Goal: Task Accomplishment & Management: Use online tool/utility

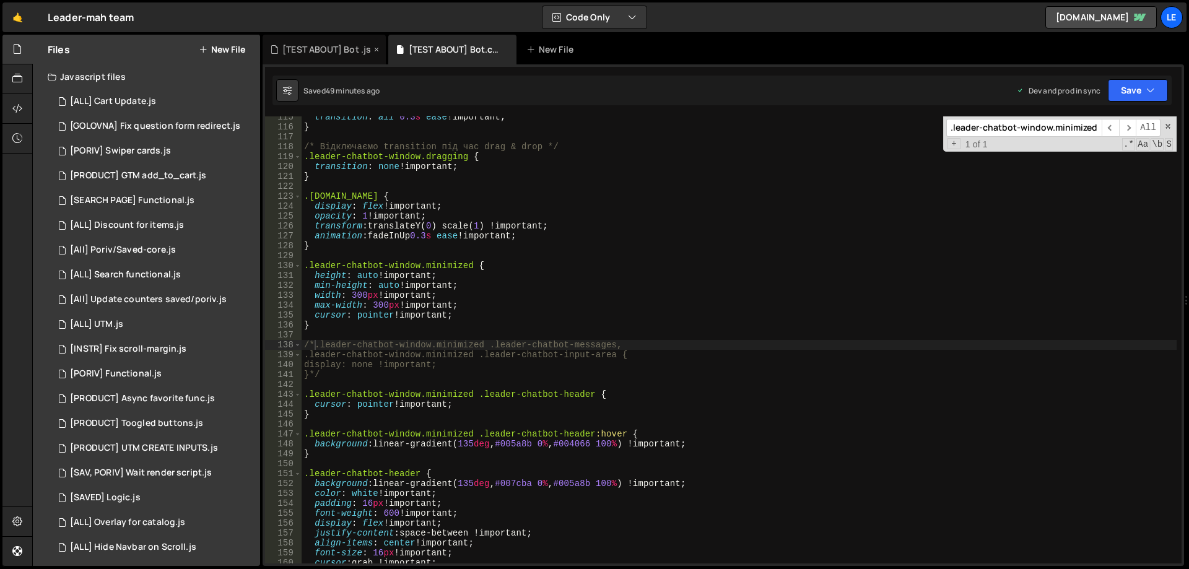
scroll to position [1134, 0]
click at [327, 45] on div "[TEST ABOUT] Bot .js" at bounding box center [326, 49] width 89 height 12
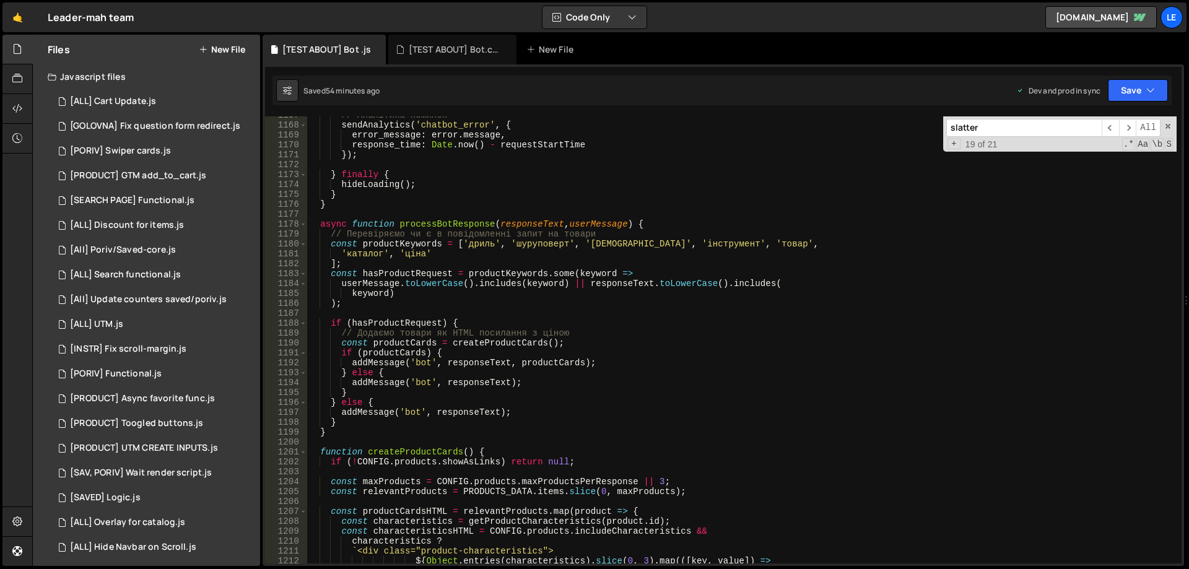
scroll to position [11656, 0]
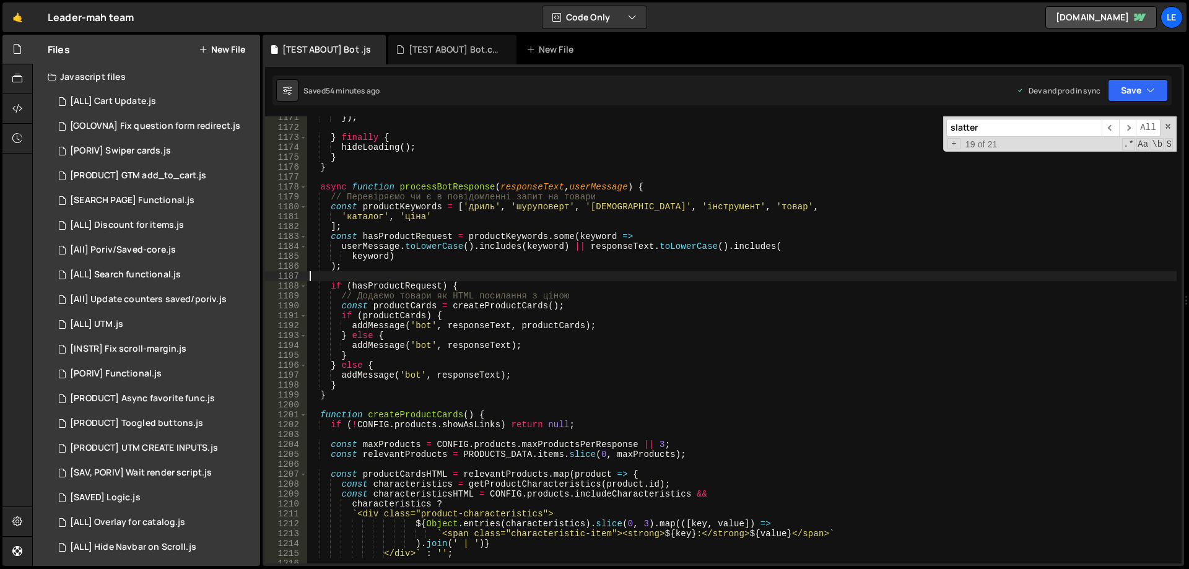
drag, startPoint x: 647, startPoint y: 274, endPoint x: 624, endPoint y: 274, distance: 22.3
click at [624, 274] on div "}) ; } finally { hideLoading ( ) ; } } async function processBotResponse ( resp…" at bounding box center [741, 346] width 869 height 467
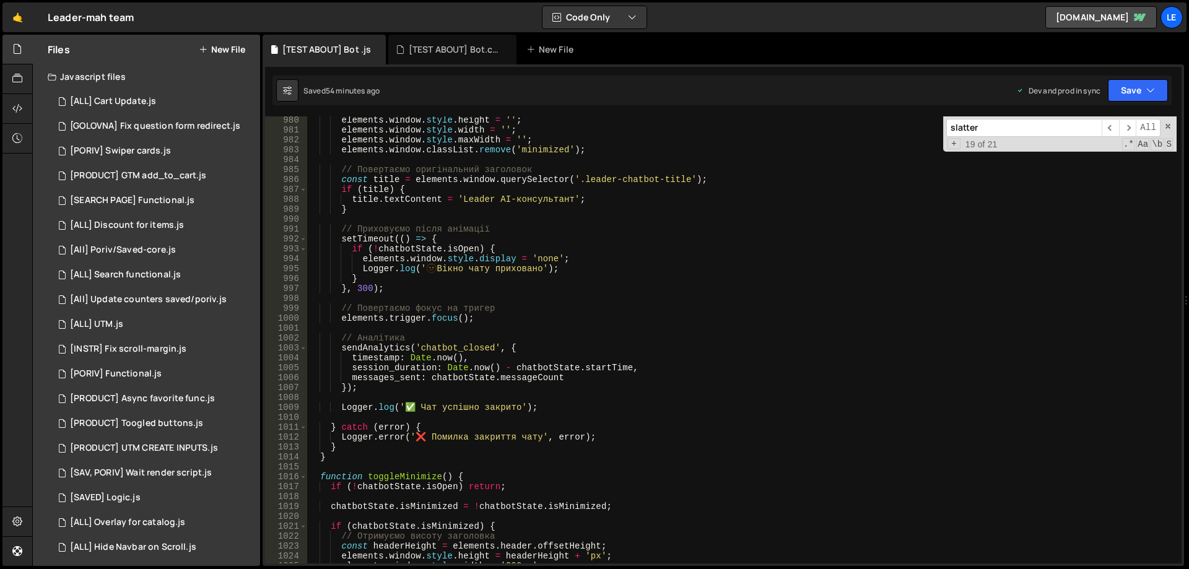
scroll to position [9724, 0]
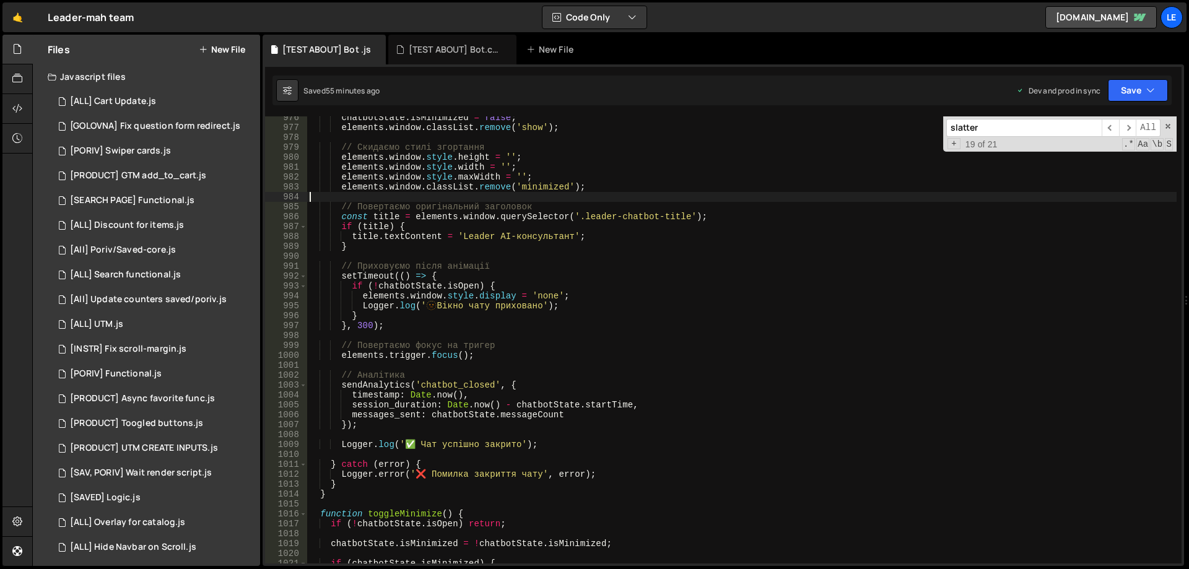
click at [480, 198] on div "chatbotState . isMinimized = false ; elements . window . classList . remove ( '…" at bounding box center [741, 346] width 869 height 467
type textarea "}); // Закриваємо webflow.push()"
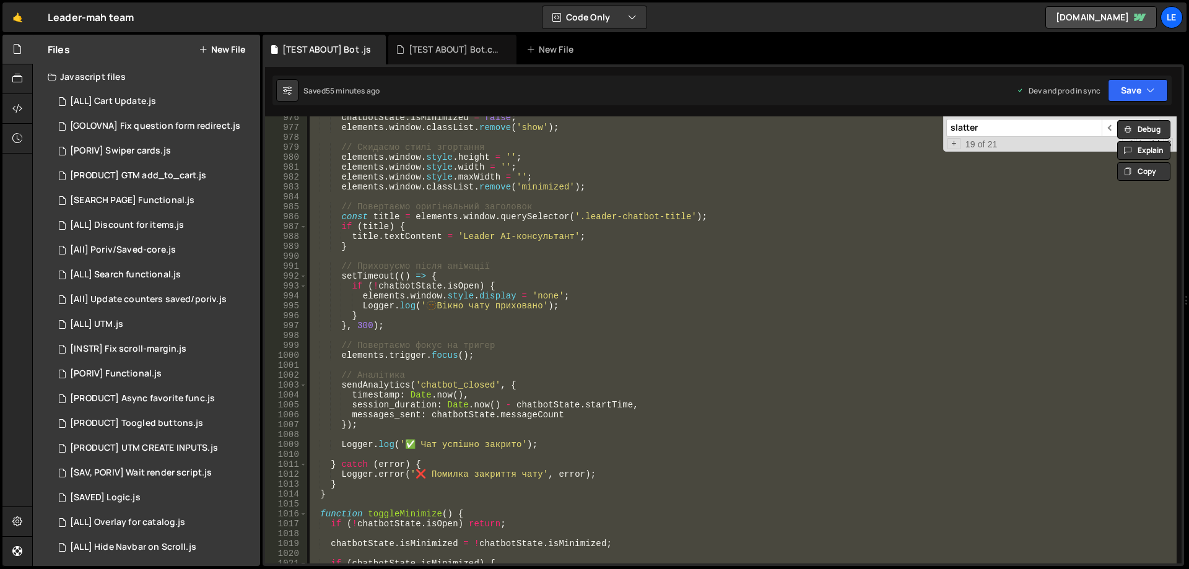
paste textarea
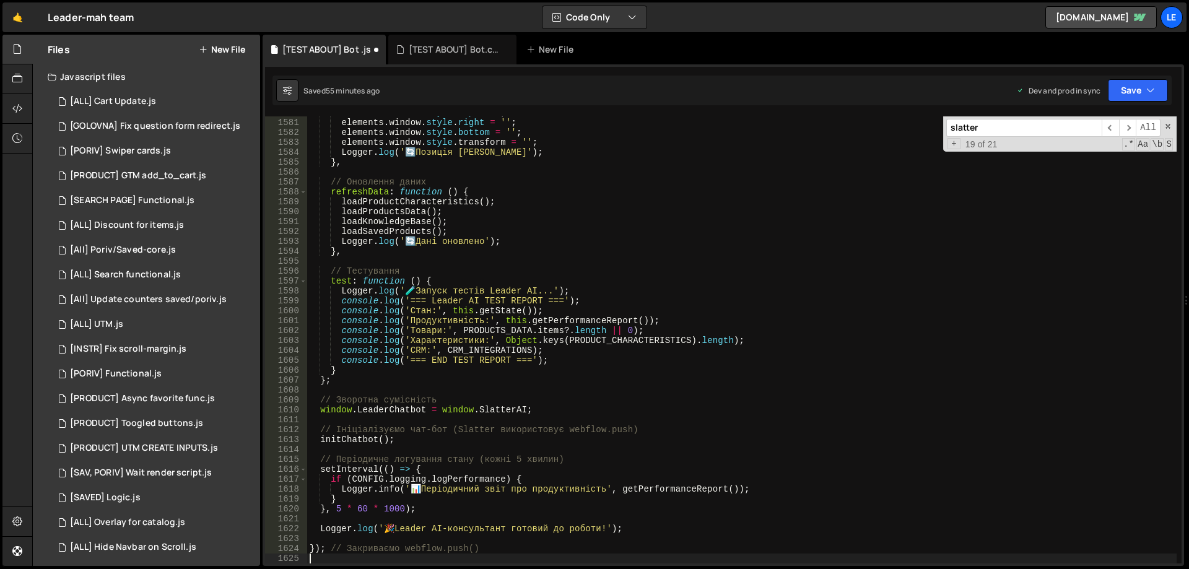
scroll to position [15832, 0]
click at [1126, 87] on button "Save" at bounding box center [1138, 90] width 60 height 22
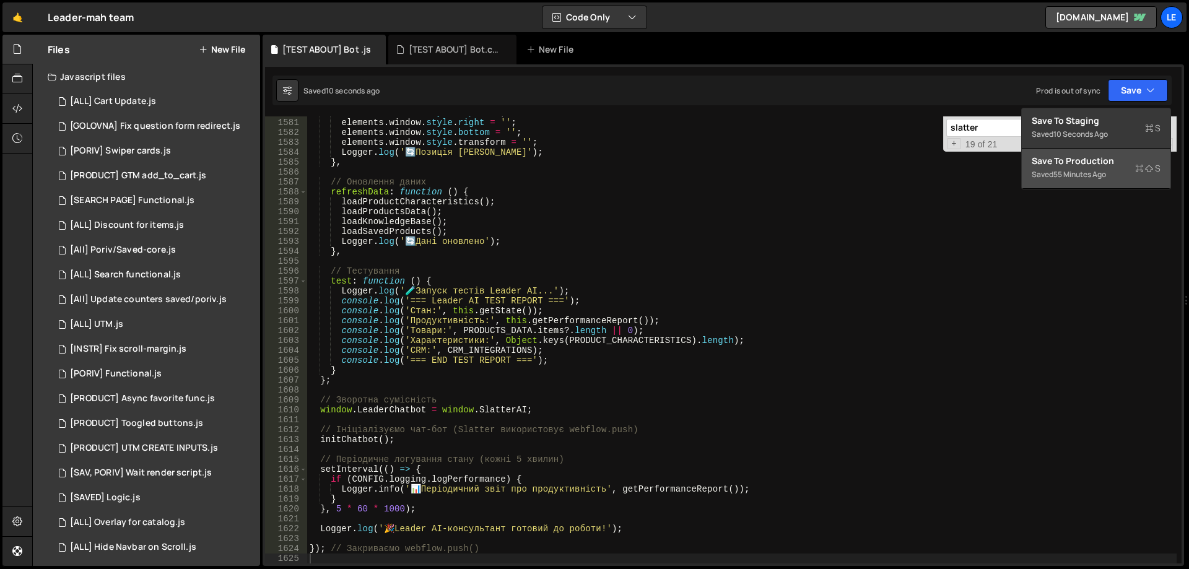
click at [1061, 154] on button "Save to Production S Saved 55 minutes ago" at bounding box center [1096, 169] width 149 height 40
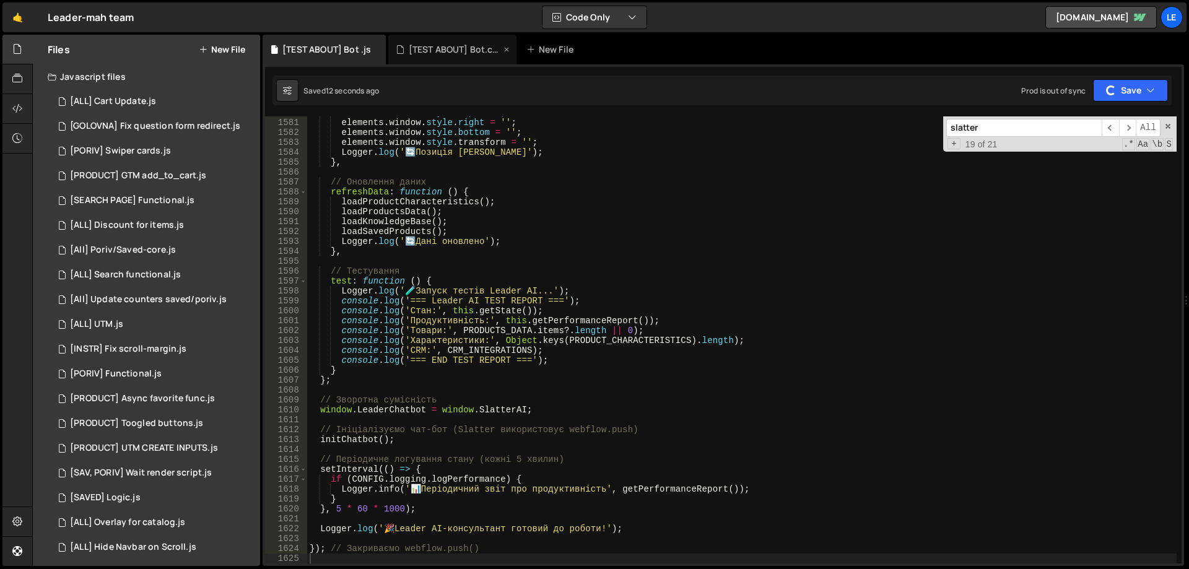
click at [443, 51] on div "[TEST ABOUT] Bot.css" at bounding box center [455, 49] width 93 height 12
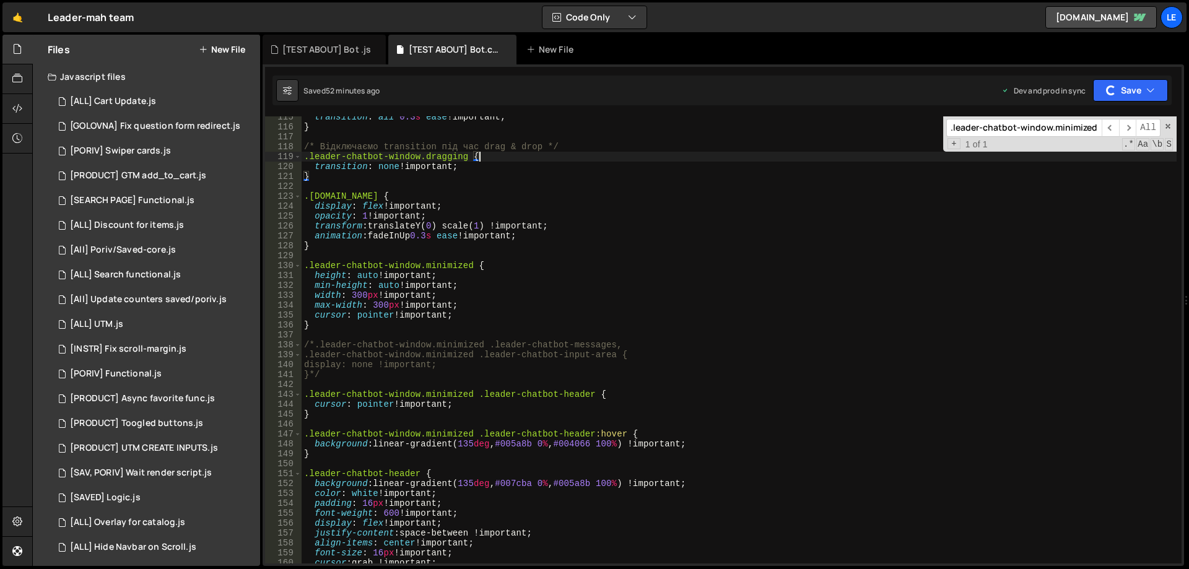
click at [576, 155] on div "transition : all 0.3 s ease !important ; } /* Відключаємо transition під час dr…" at bounding box center [739, 345] width 875 height 467
type textarea "}"
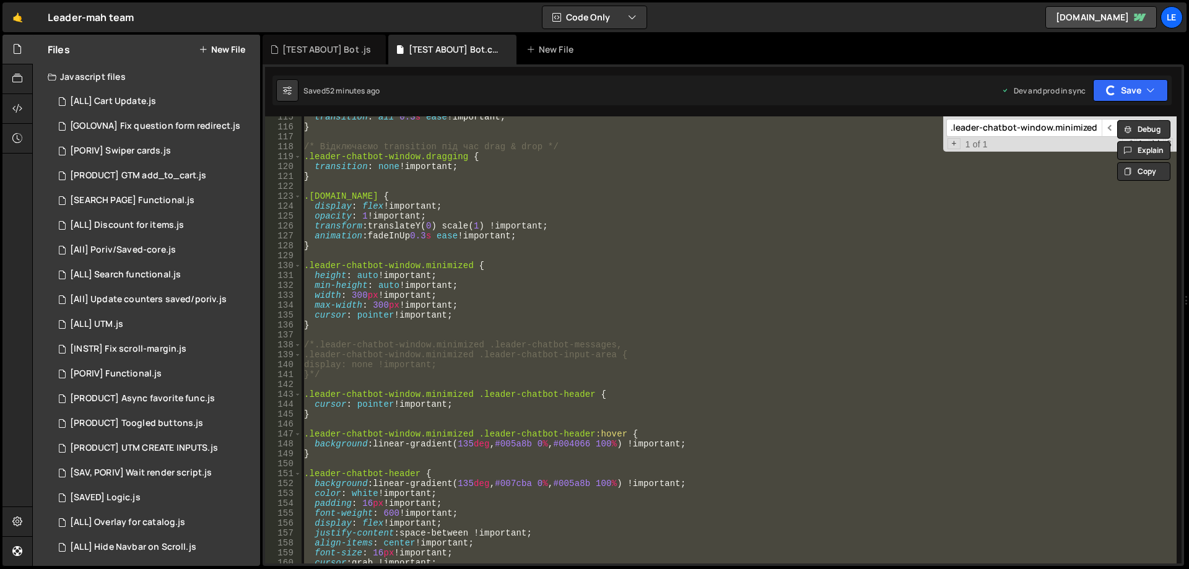
paste textarea
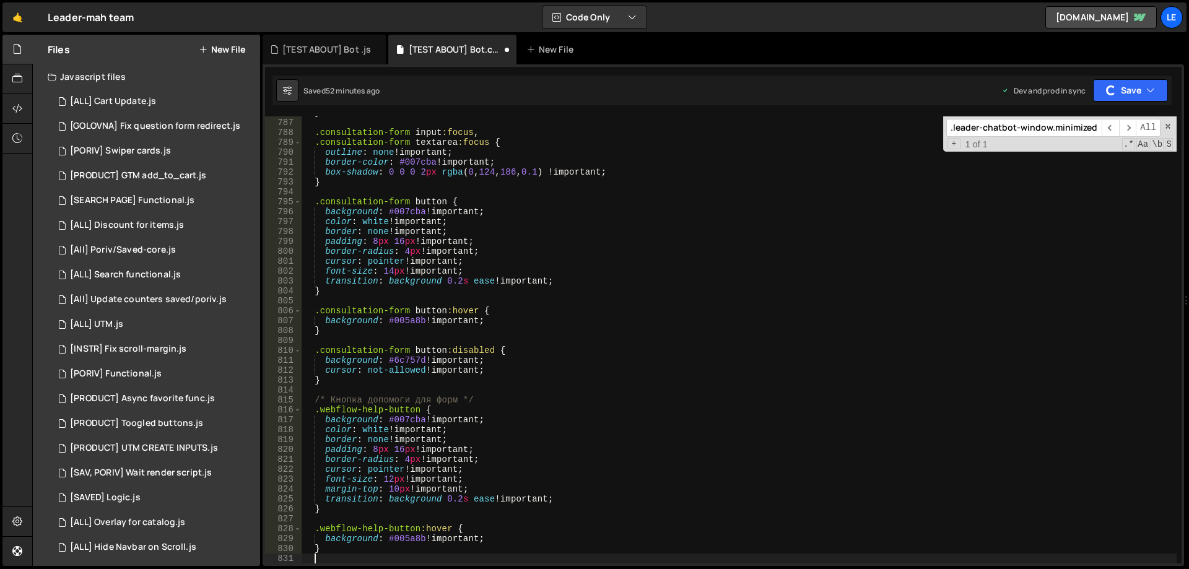
type textarea "}"
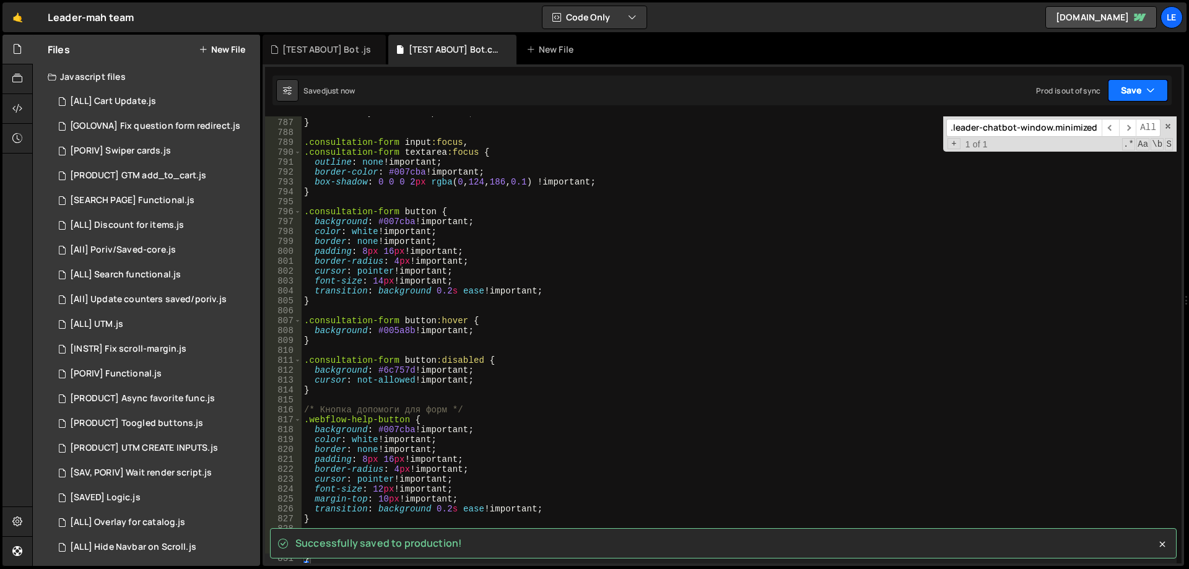
click at [1119, 99] on button "Save" at bounding box center [1138, 90] width 60 height 22
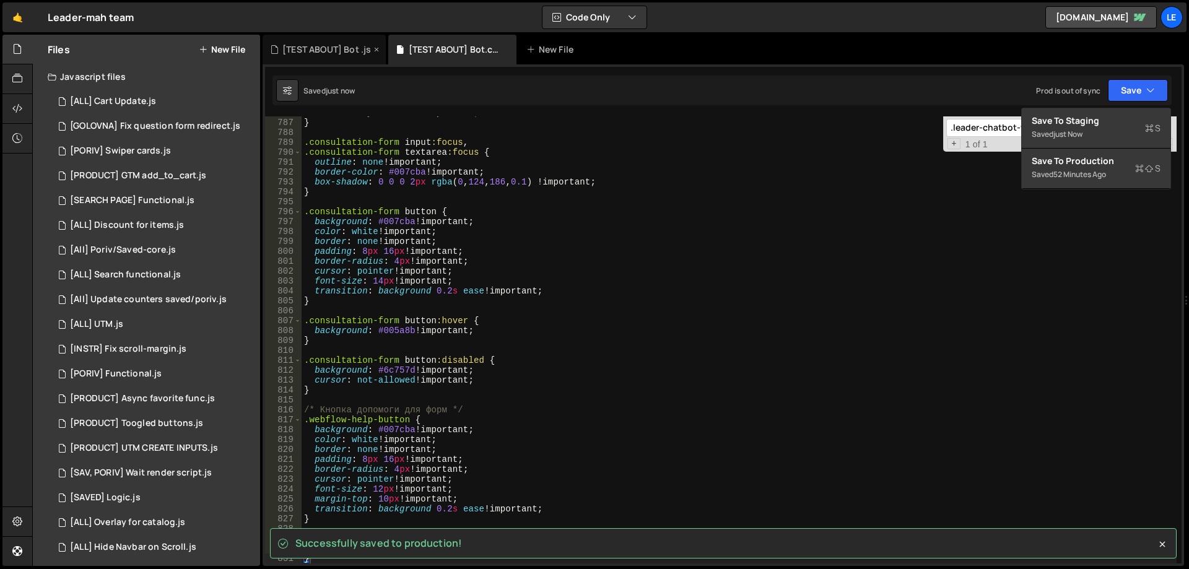
click at [321, 53] on div "[TEST ABOUT] Bot .js" at bounding box center [326, 49] width 89 height 12
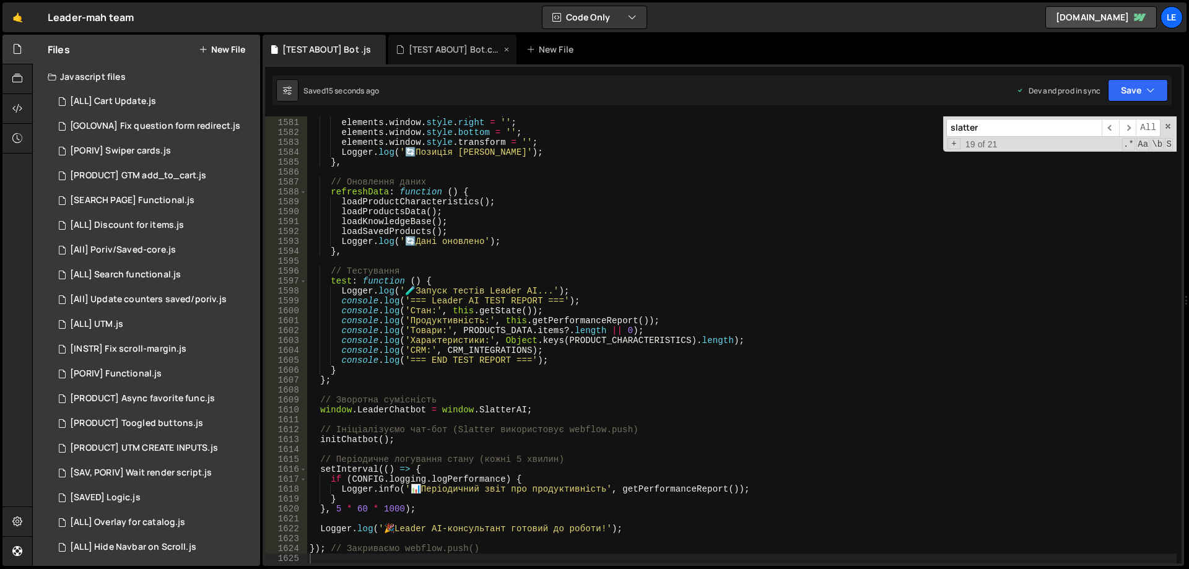
click at [469, 51] on div "[TEST ABOUT] Bot.css" at bounding box center [455, 49] width 93 height 12
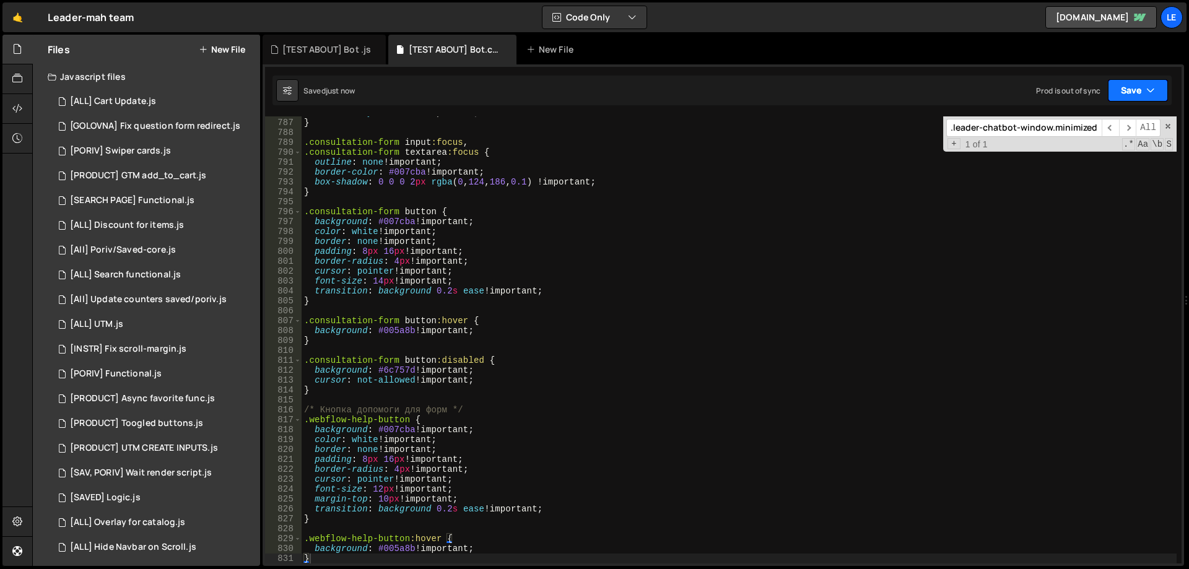
click at [1152, 81] on button "Save" at bounding box center [1138, 90] width 60 height 22
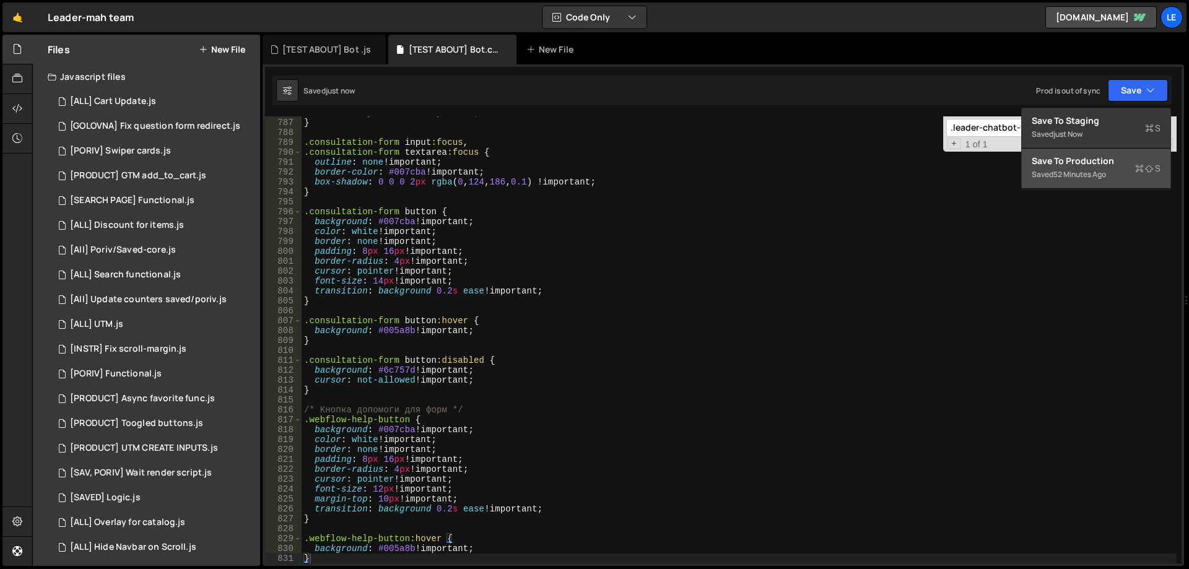
click at [1073, 159] on div "Save to Production S" at bounding box center [1096, 161] width 129 height 12
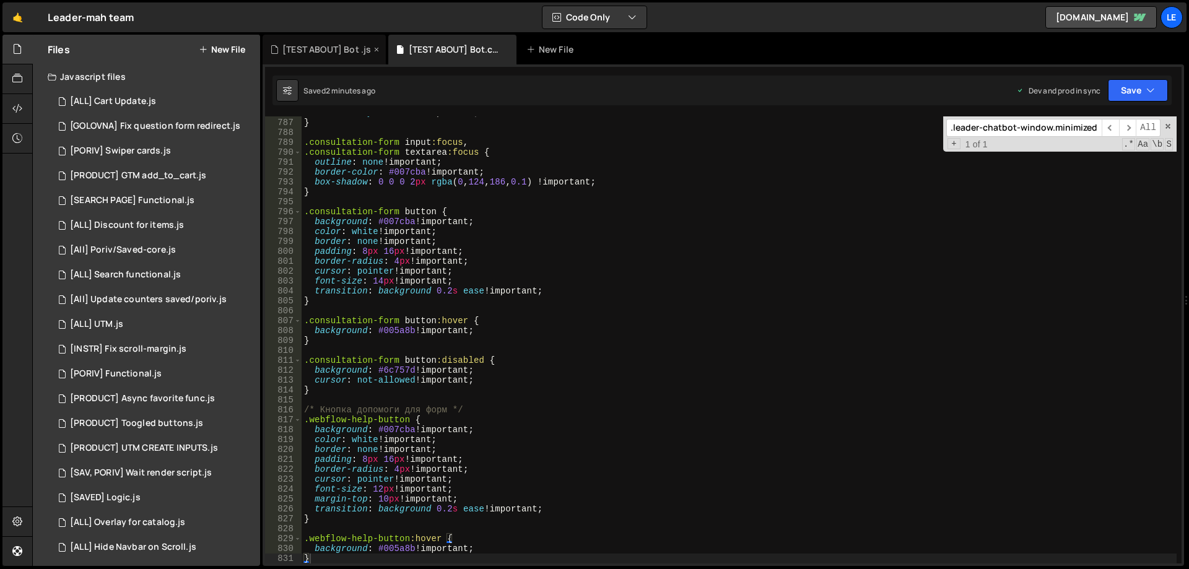
click at [318, 49] on div "[TEST ABOUT] Bot .js" at bounding box center [326, 49] width 89 height 12
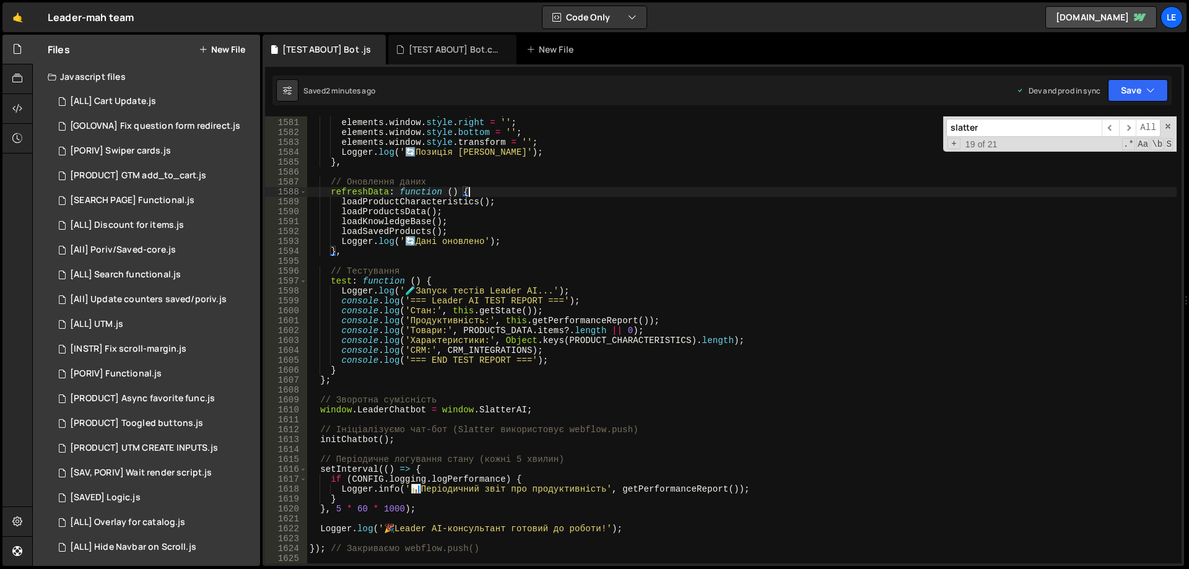
click at [511, 193] on div "elements . window . style . top = '' ; elements . window . style . right = '' ;…" at bounding box center [741, 341] width 869 height 467
type textarea "}); // Закриваємо webflow.push()"
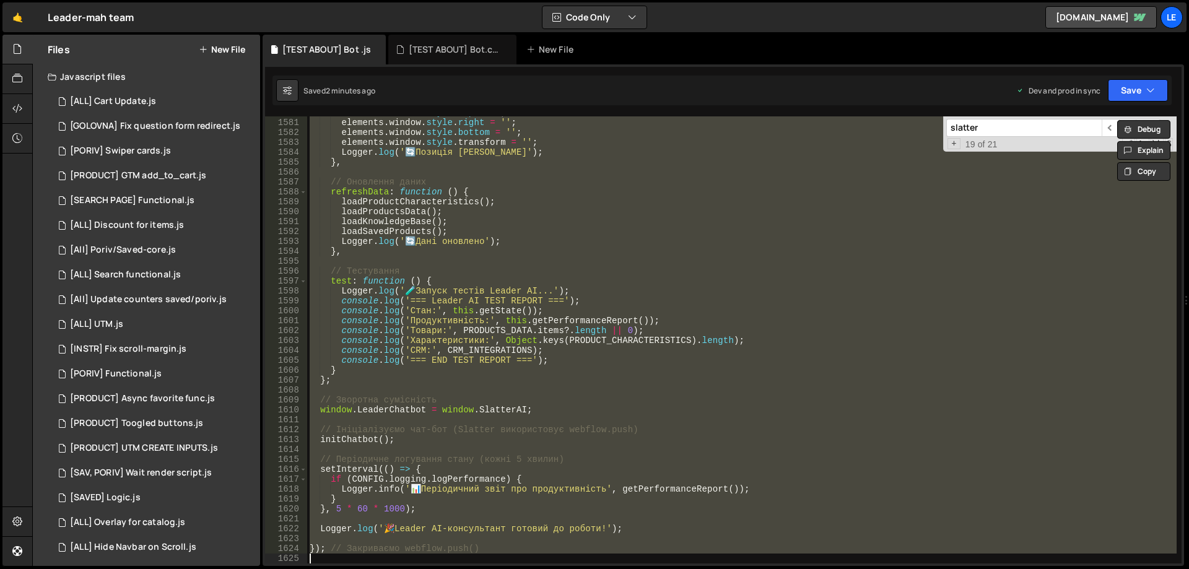
paste textarea
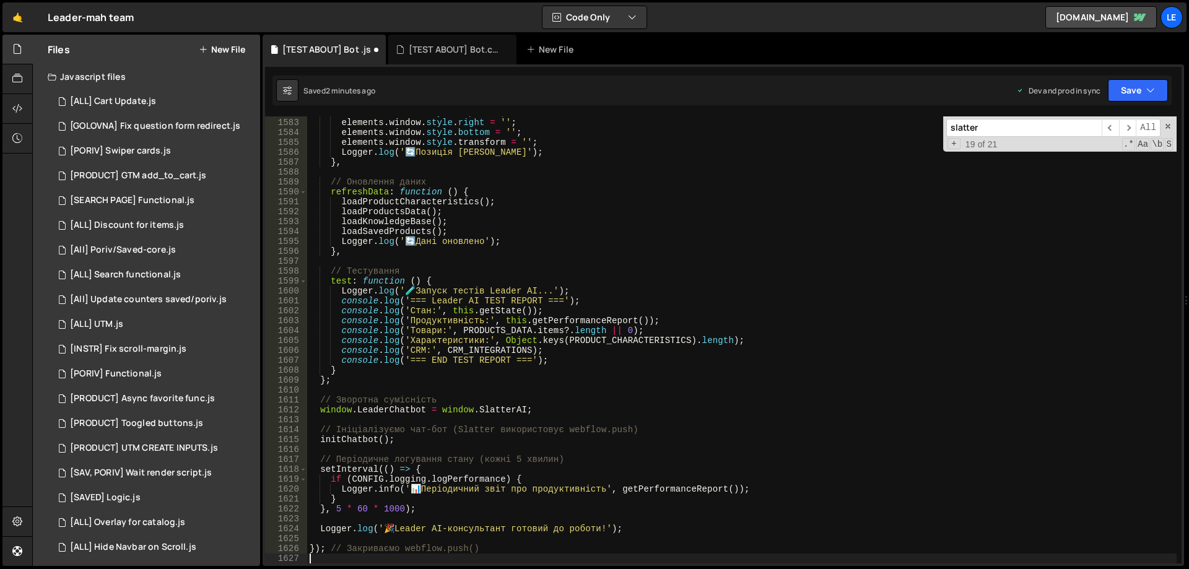
scroll to position [16001, 0]
click at [1139, 91] on button "Save" at bounding box center [1138, 90] width 60 height 22
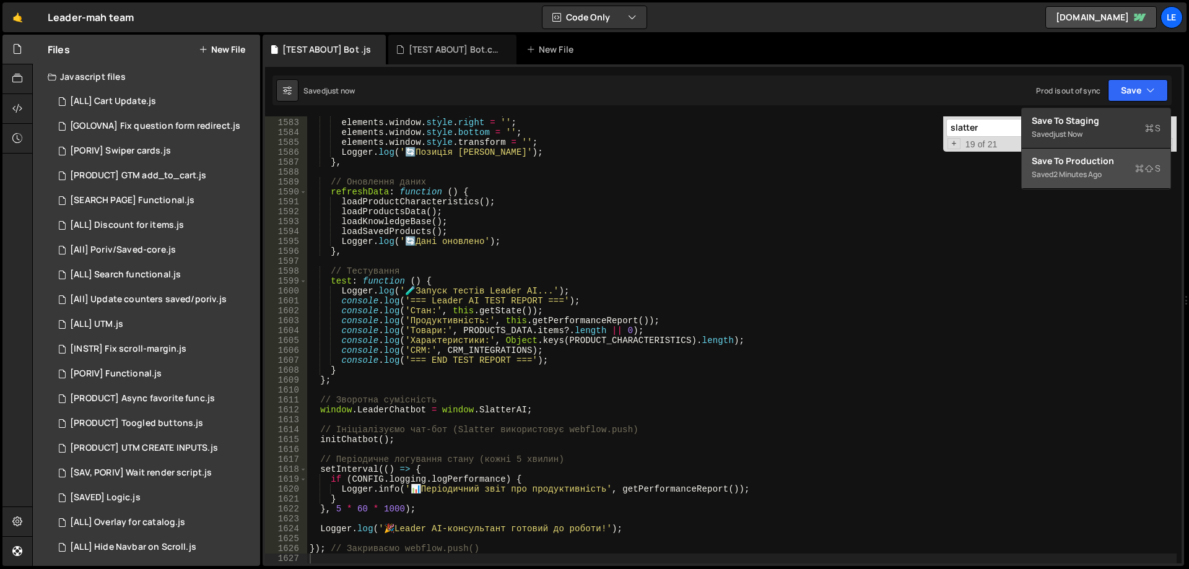
click at [1075, 160] on div "Save to Production S" at bounding box center [1096, 161] width 129 height 12
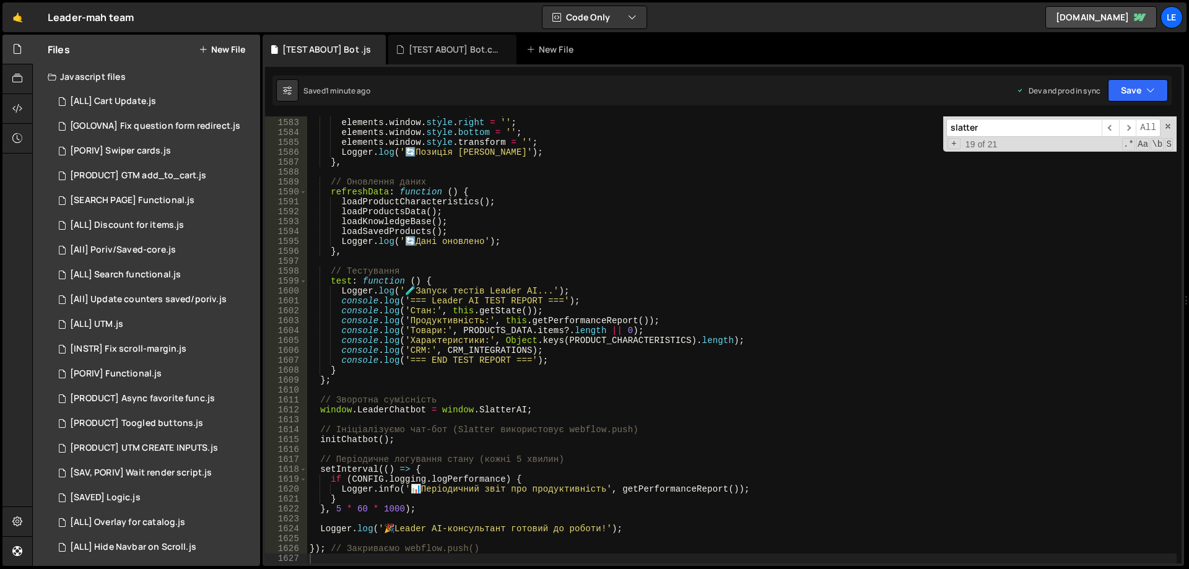
type textarea "// Оновлення даних"
click at [481, 186] on div "elements . window . style . top = '' ; elements . window . style . right = '' ;…" at bounding box center [741, 341] width 869 height 467
paste input "leader-chatbot-trigger-icon"
type input "leader-chatbot-trigger-icon"
type textarea "<div class="leader-chatbot-trigger-icon">"
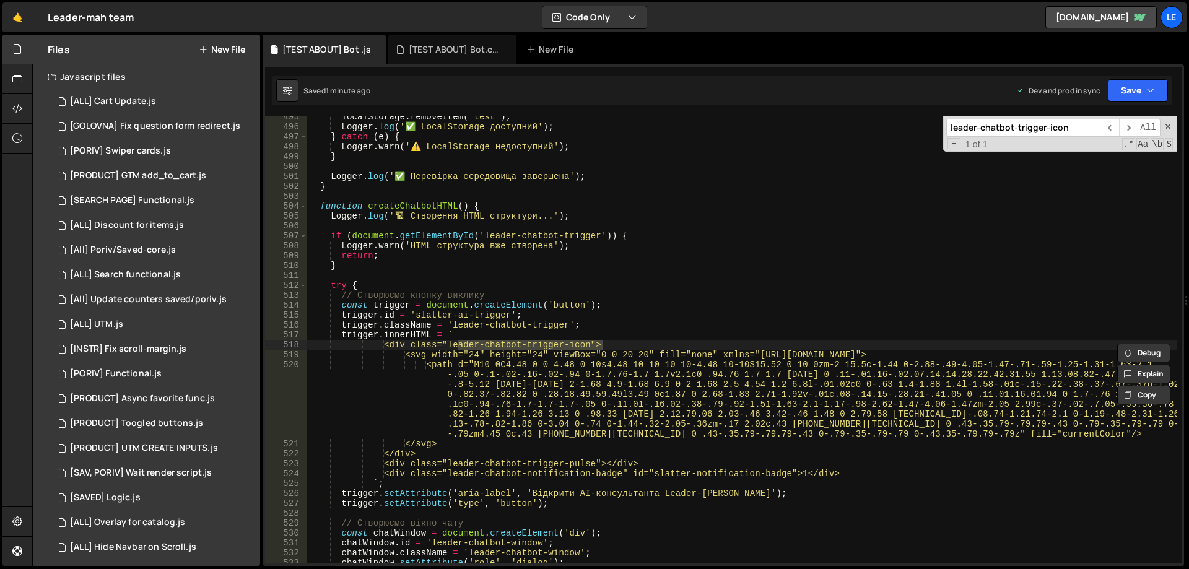
scroll to position [4929, 0]
type input "leader-chatbot-trigger-icon"
type textarea "<svg width="24" height="24" viewBox="0 0 20 20" fill="none" xmlns="[URL][DOMAIN…"
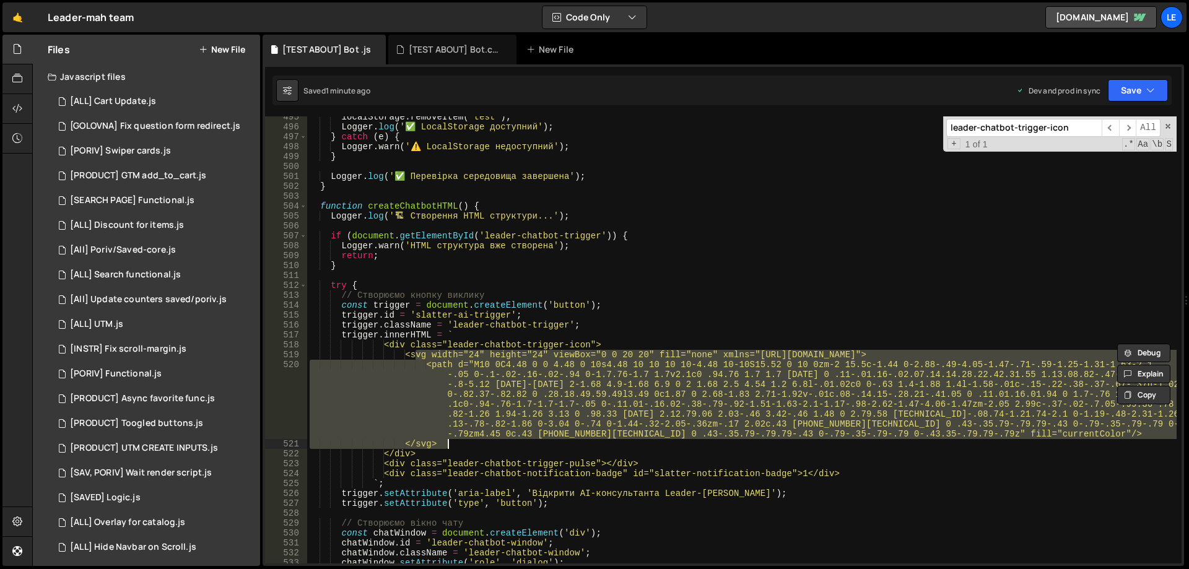
drag, startPoint x: 414, startPoint y: 355, endPoint x: 455, endPoint y: 441, distance: 94.5
click at [455, 441] on div "localStorage . removeItem ( 'test' ) ; Logger . log ( '✅ LocalStorage доступний…" at bounding box center [741, 345] width 869 height 467
paste textarea "</svg>"
type textarea "</svg>"
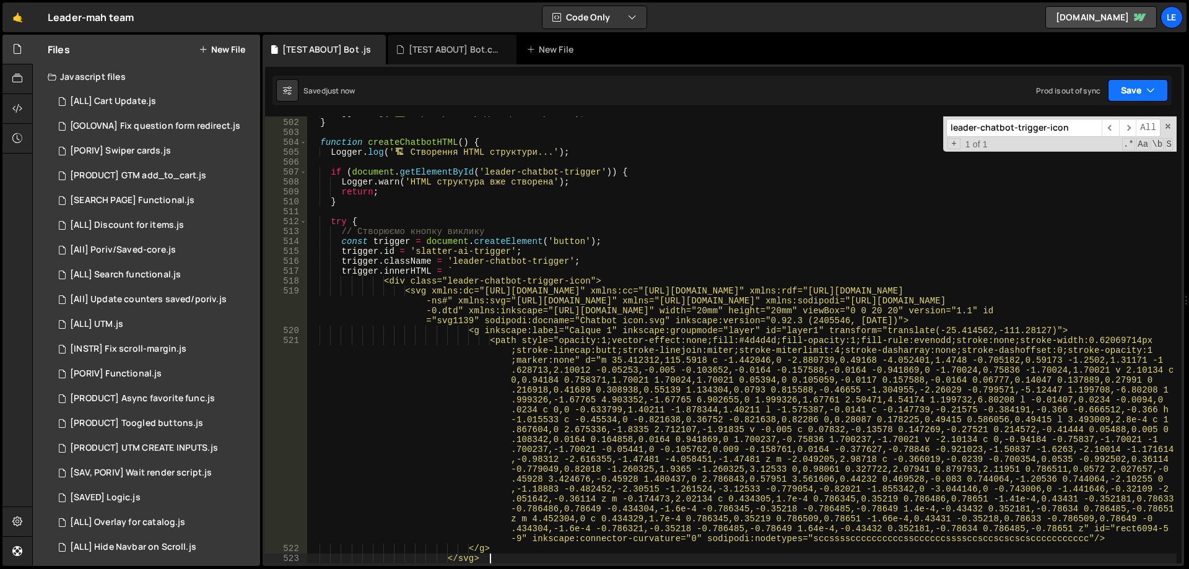
click at [1138, 95] on button "Save" at bounding box center [1138, 90] width 60 height 22
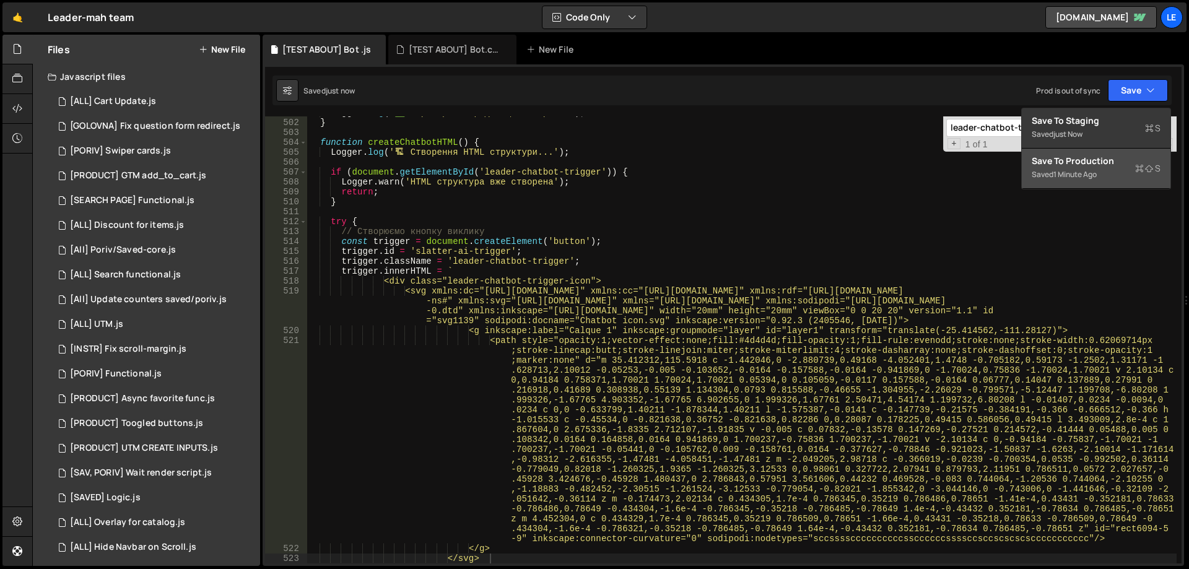
click at [1094, 160] on div "Save to Production S" at bounding box center [1096, 161] width 129 height 12
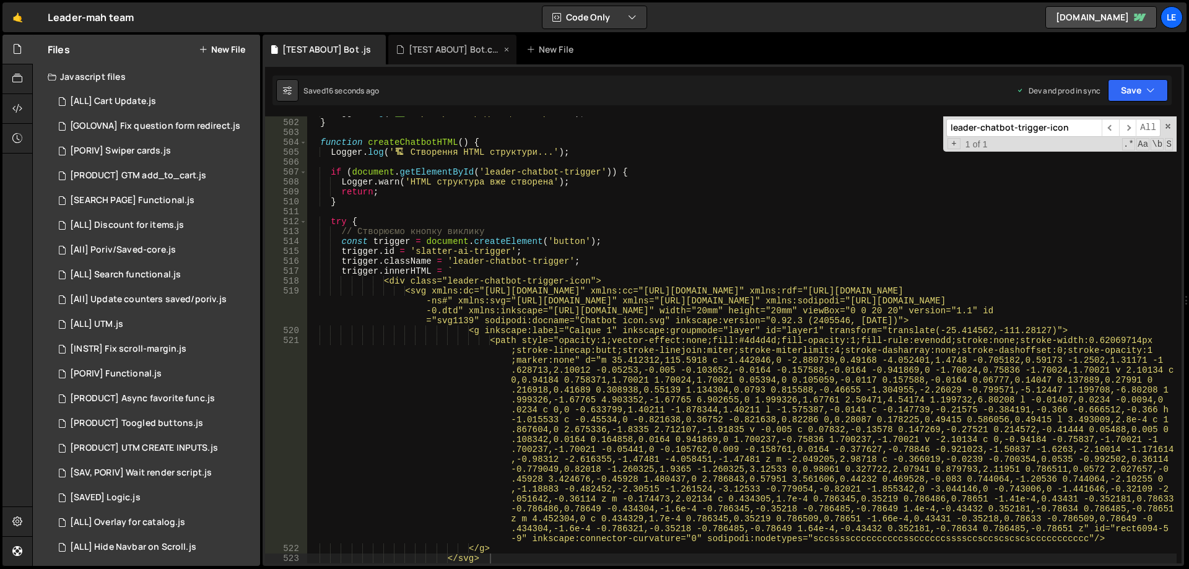
click at [461, 42] on div "[TEST ABOUT] Bot.css" at bounding box center [452, 50] width 128 height 30
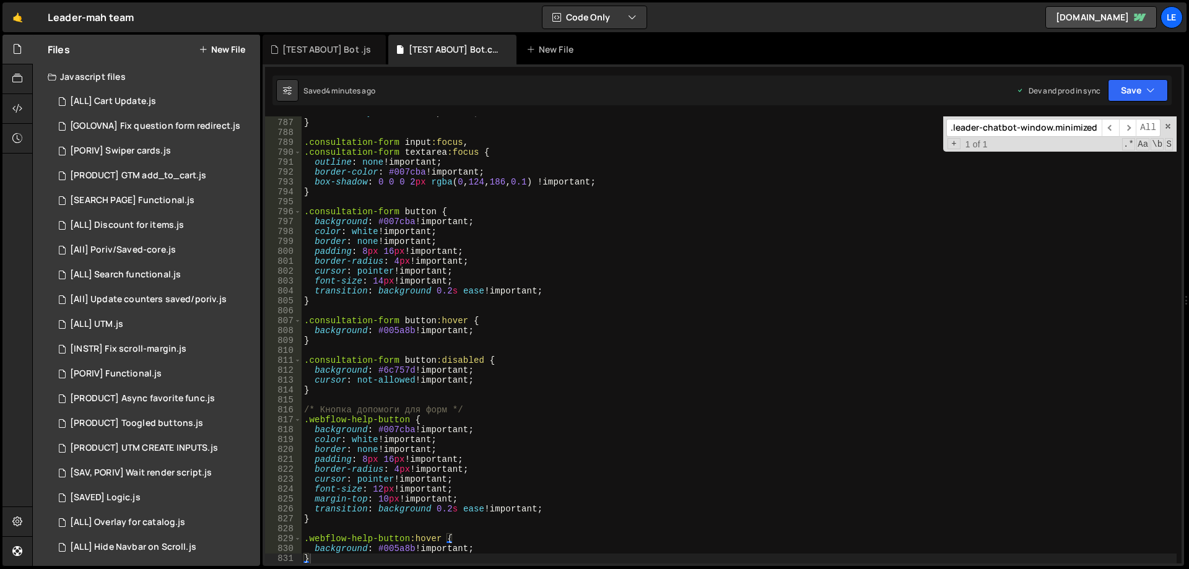
type textarea "outline: none !important;"
click at [529, 165] on div "font-family : inherit !important ; } .consultation-form input :focus , .consult…" at bounding box center [739, 341] width 875 height 467
paste input "trigger-icon svg"
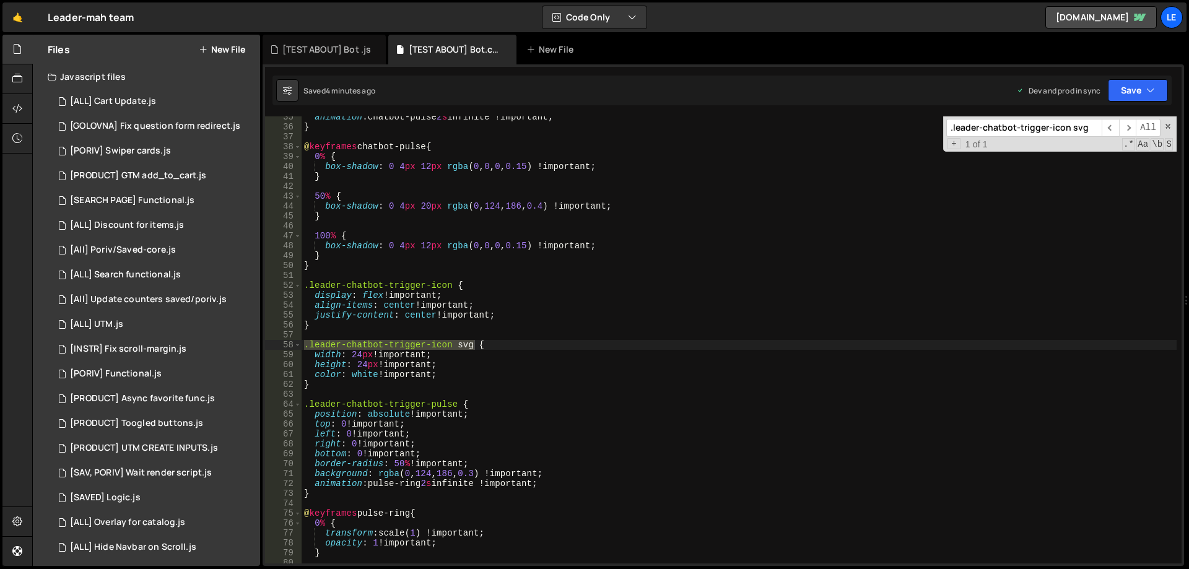
scroll to position [341, 0]
type input ".leader-chatbot-trigger-icon svg"
click at [1128, 130] on span "​" at bounding box center [1127, 128] width 17 height 18
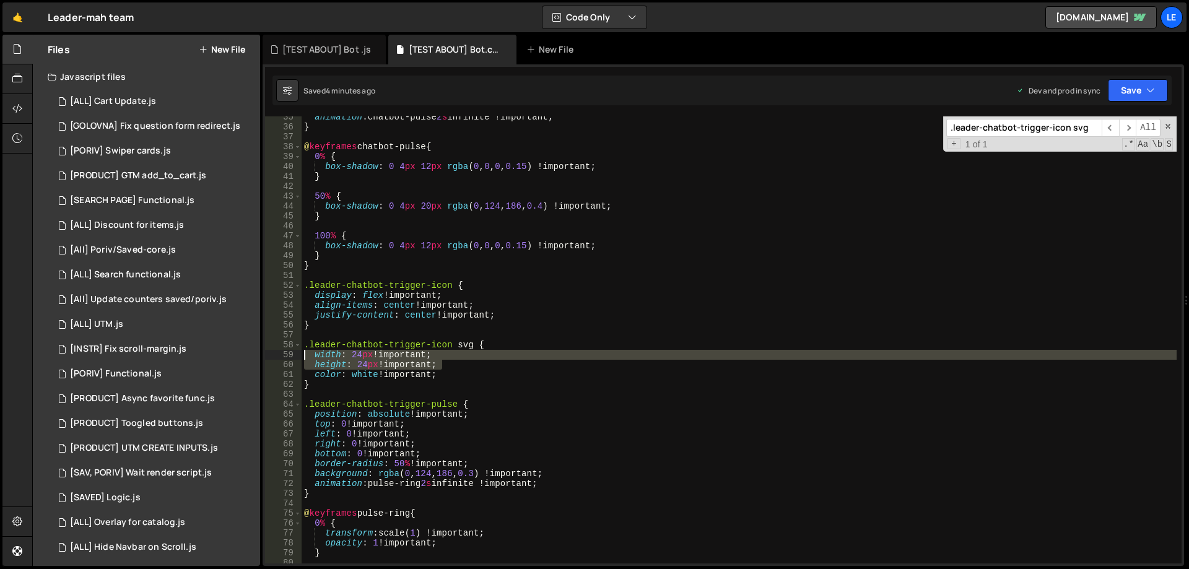
drag, startPoint x: 460, startPoint y: 364, endPoint x: 295, endPoint y: 354, distance: 164.4
click at [295, 354] on div "height: 24px !important; 35 36 37 38 39 40 41 42 43 44 45 46 47 48 49 50 51 52 …" at bounding box center [723, 339] width 917 height 447
type textarea "width: 24px !important; height: 24px !important;"
click at [343, 53] on div "[TEST ABOUT] Bot .js" at bounding box center [326, 49] width 89 height 12
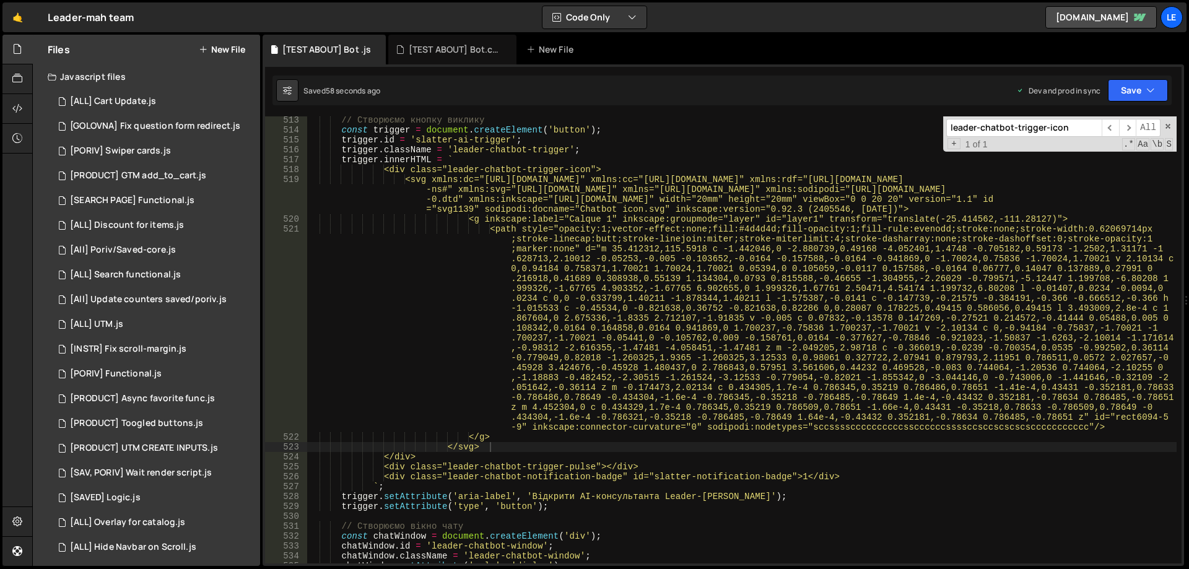
scroll to position [5067, 0]
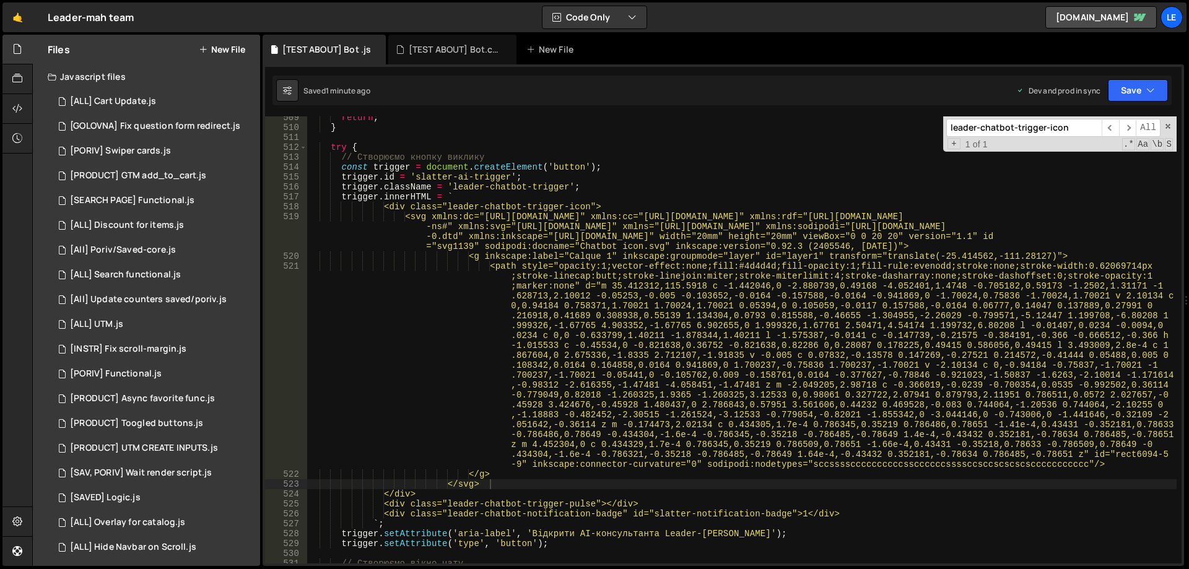
click at [768, 266] on div "return ; } try { // Створюємо кнопку виклику const trigger = document . createE…" at bounding box center [741, 346] width 869 height 467
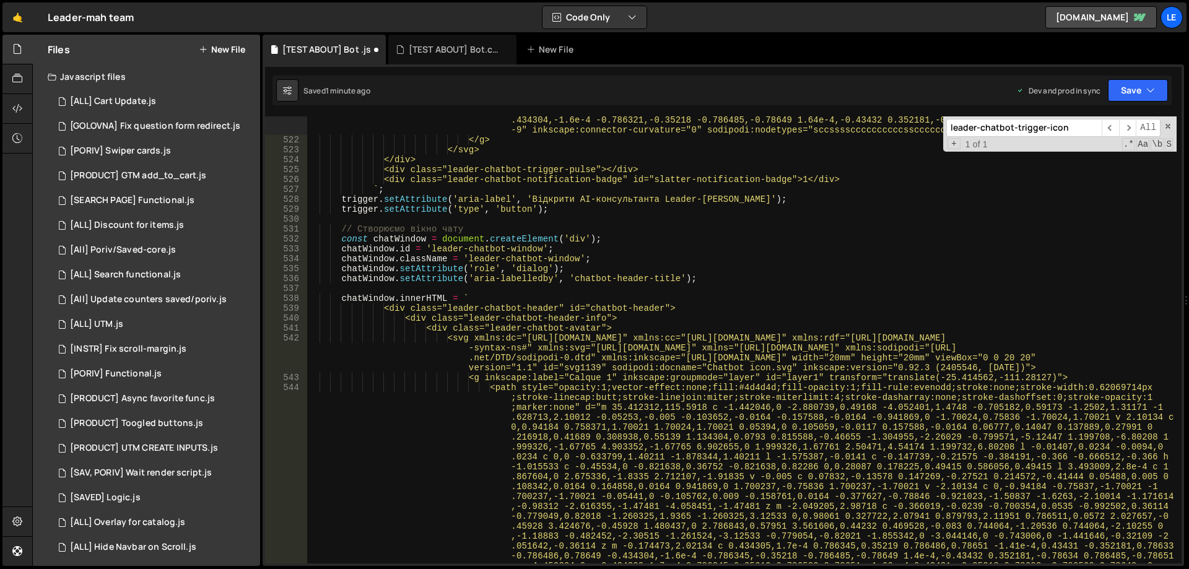
scroll to position [5438, 0]
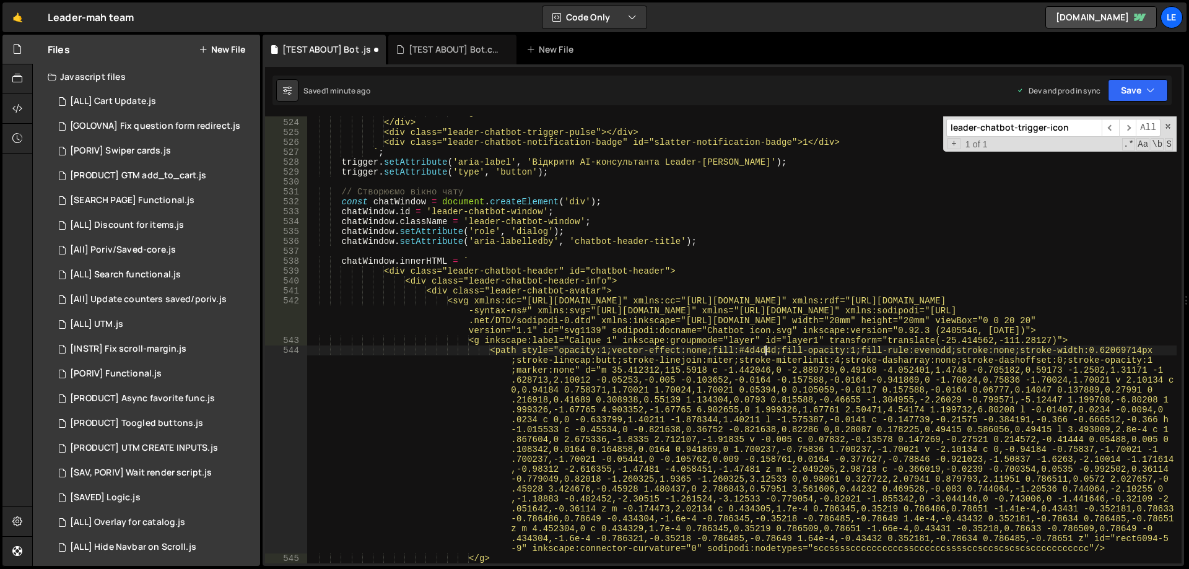
click at [767, 349] on div "</svg> </div> <div class="leader-chatbot-trigger-pulse"></div> <div class="lead…" at bounding box center [741, 341] width 869 height 467
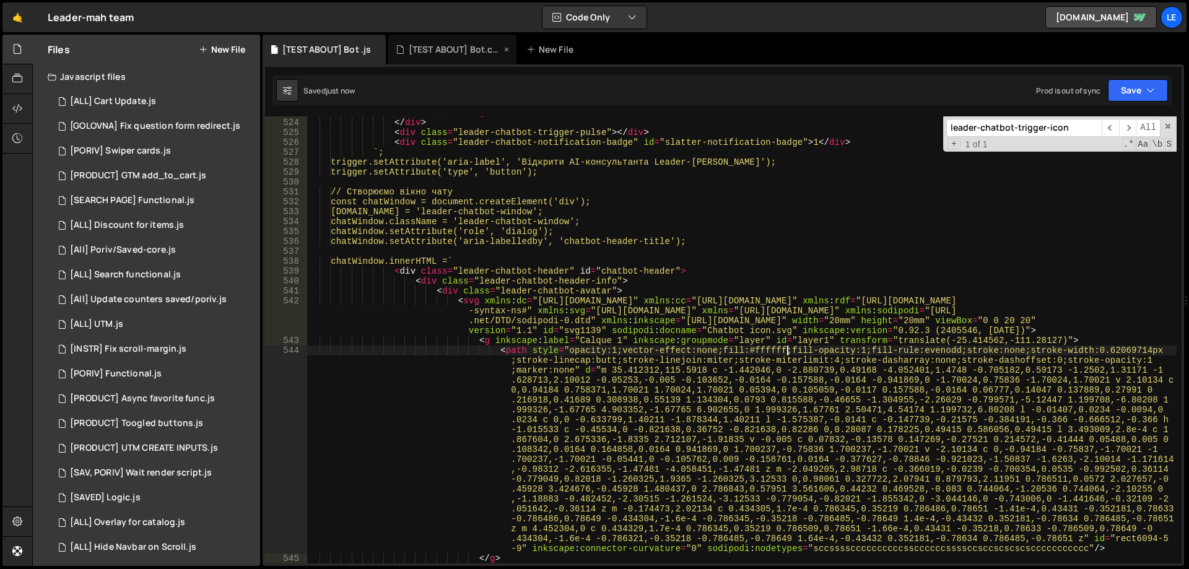
type textarea "<path style="opacity:1;vector-effect:none;fill:#ffffff;fill-opacity:1;fill-rule…"
click at [434, 49] on div "[TEST ABOUT] Bot.css" at bounding box center [455, 49] width 93 height 12
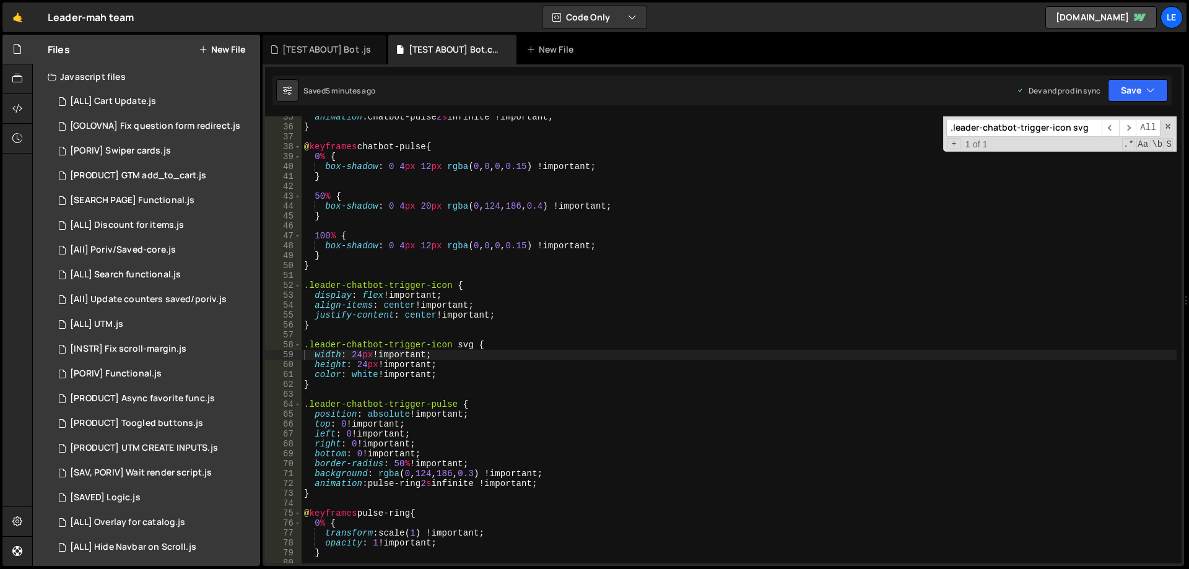
type textarea ".leader-chatbot-trigger-icon svg {"
click at [462, 348] on div "animation : chatbot-pulse 2 s infinite !important ; } @ keyframes chatbot-pulse…" at bounding box center [739, 345] width 875 height 467
type input "svg"
click at [1114, 126] on span "​" at bounding box center [1110, 128] width 17 height 18
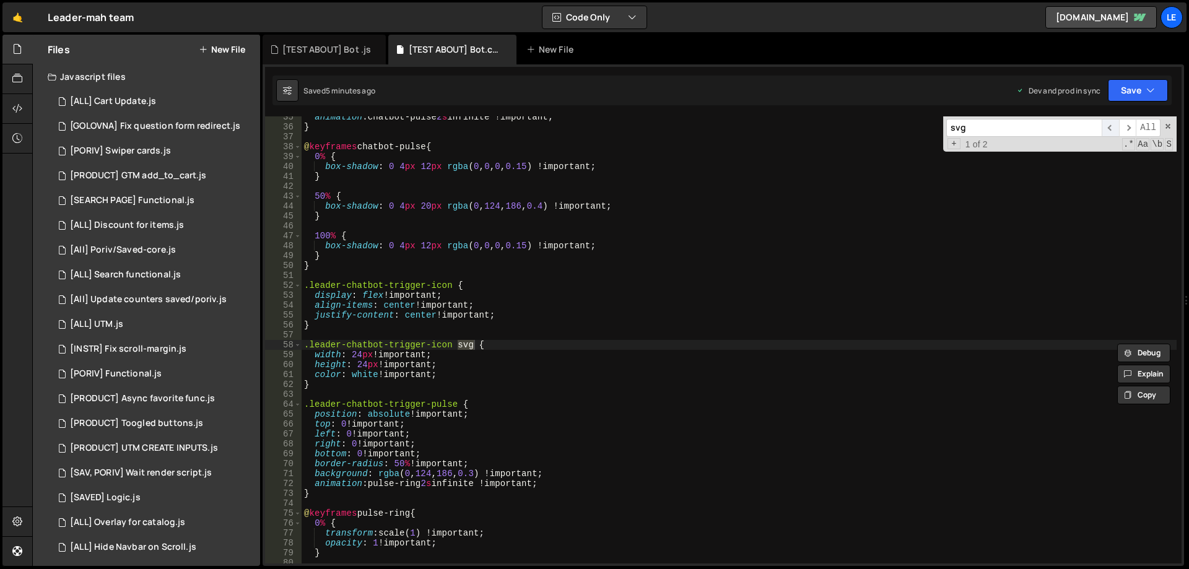
scroll to position [1669, 0]
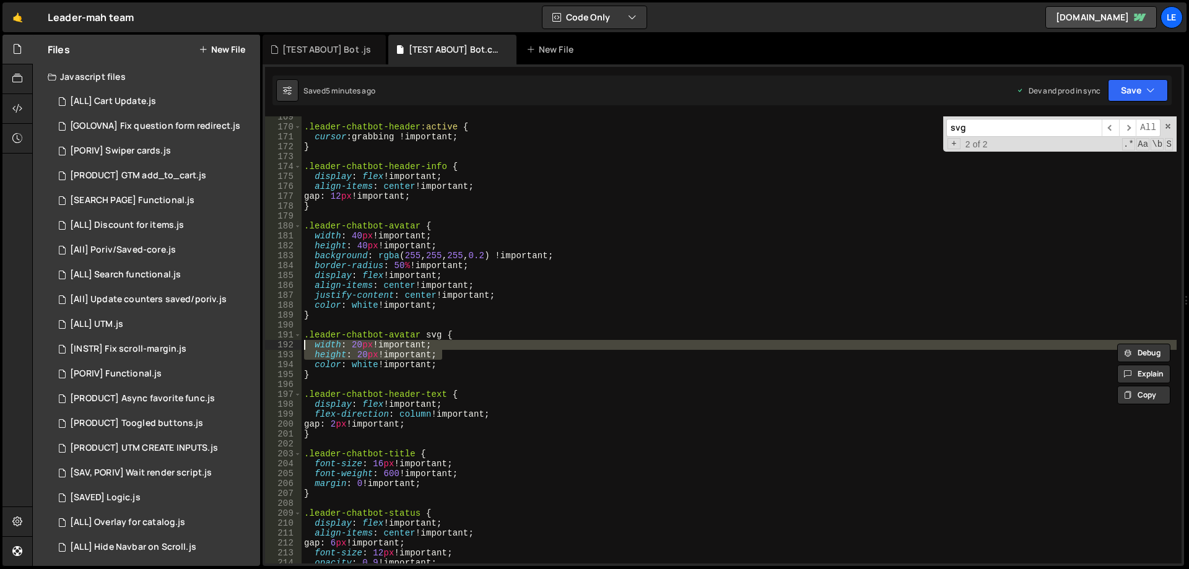
drag, startPoint x: 431, startPoint y: 354, endPoint x: 289, endPoint y: 348, distance: 142.5
click at [289, 348] on div "height: 20px !important; 169 170 171 172 173 174 175 176 177 178 179 180 181 18…" at bounding box center [723, 339] width 917 height 447
type textarea "width: 20px !important; height: 20px !important;"
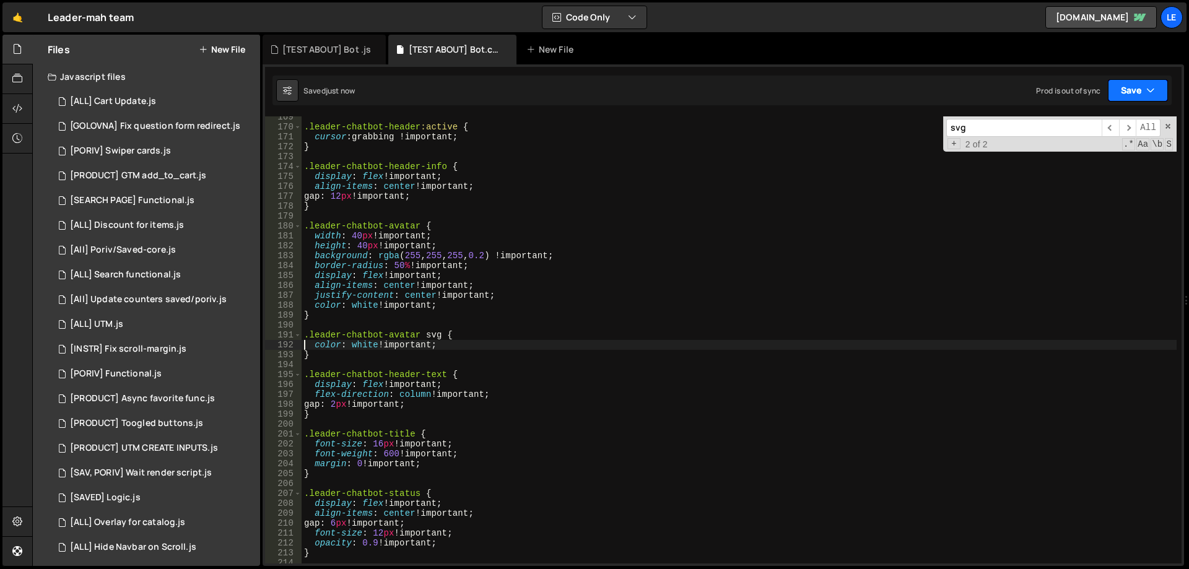
click at [1135, 89] on button "Save" at bounding box center [1138, 90] width 60 height 22
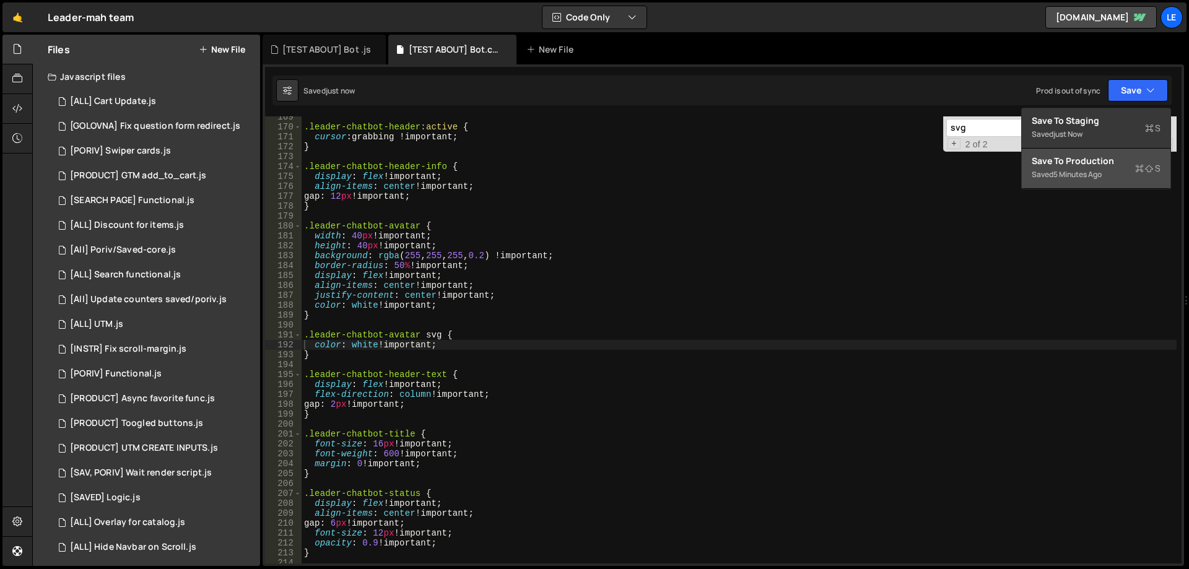
click at [1089, 153] on button "Save to Production S Saved 5 minutes ago" at bounding box center [1096, 169] width 149 height 40
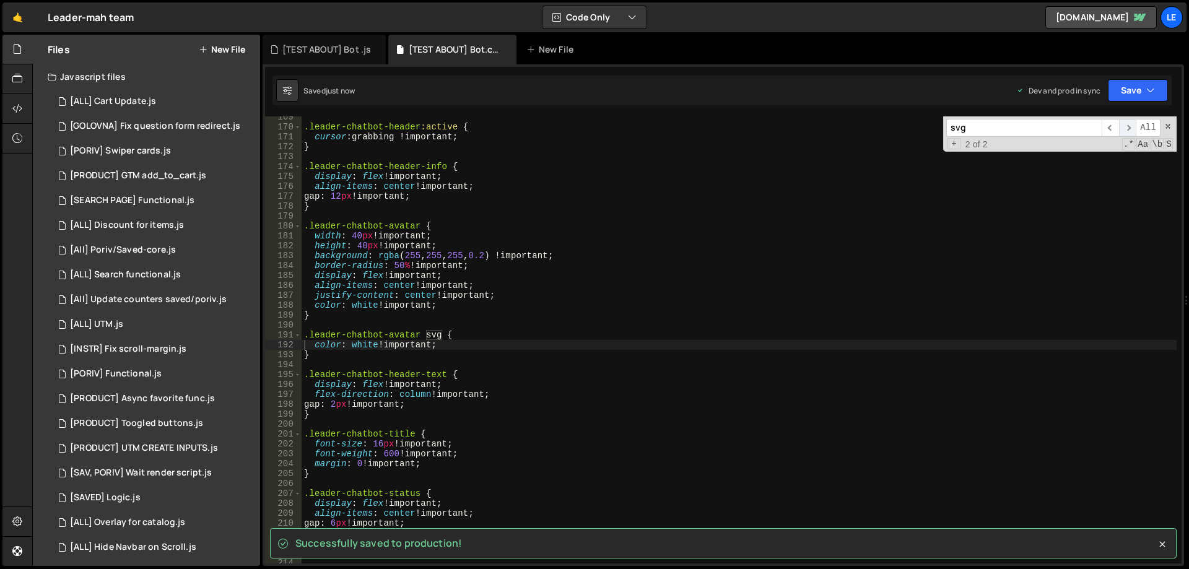
click at [1127, 125] on span "​" at bounding box center [1127, 128] width 17 height 18
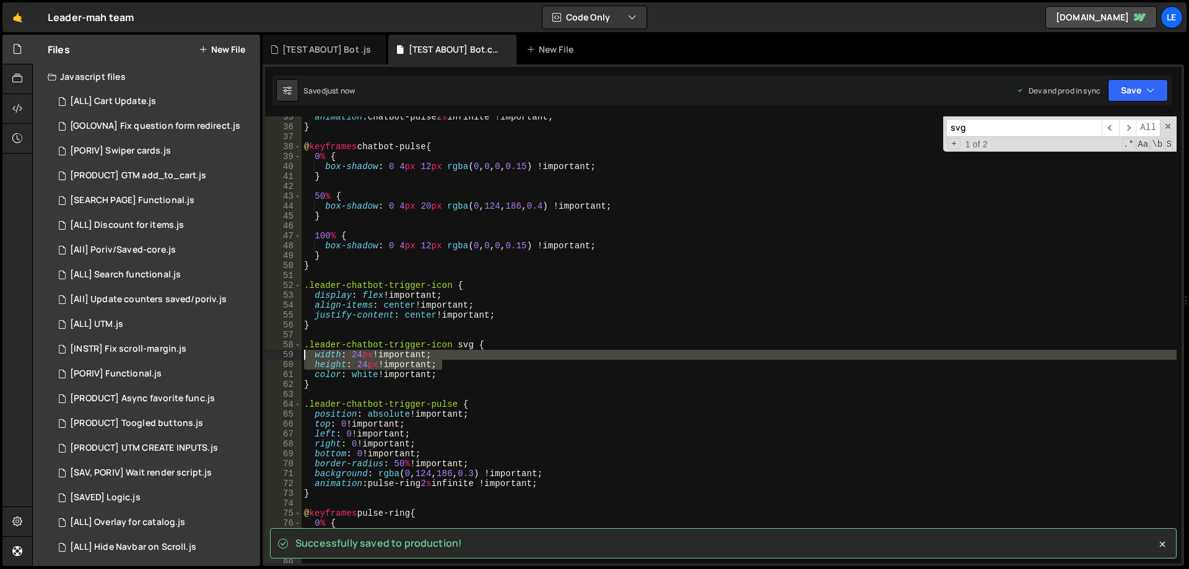
drag, startPoint x: 338, startPoint y: 359, endPoint x: 274, endPoint y: 351, distance: 64.2
click at [274, 351] on div "height: 24px !important; 35 36 37 38 39 40 41 42 43 44 45 46 47 48 49 50 51 52 …" at bounding box center [723, 339] width 917 height 447
type textarea "width: 24px !important; height: 24px !important;"
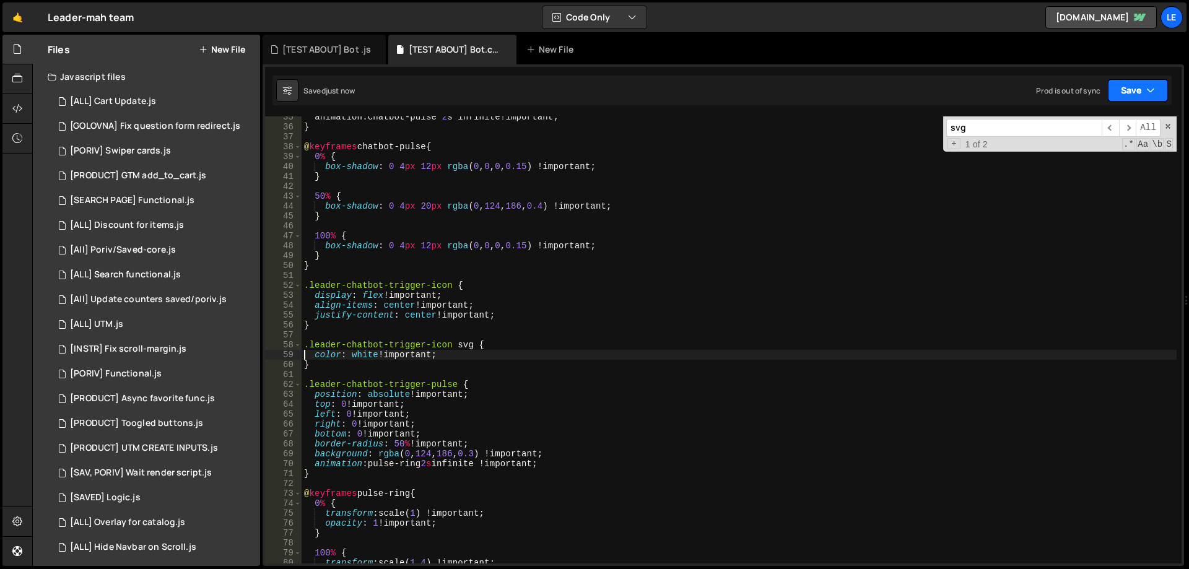
click at [1120, 84] on button "Save" at bounding box center [1138, 90] width 60 height 22
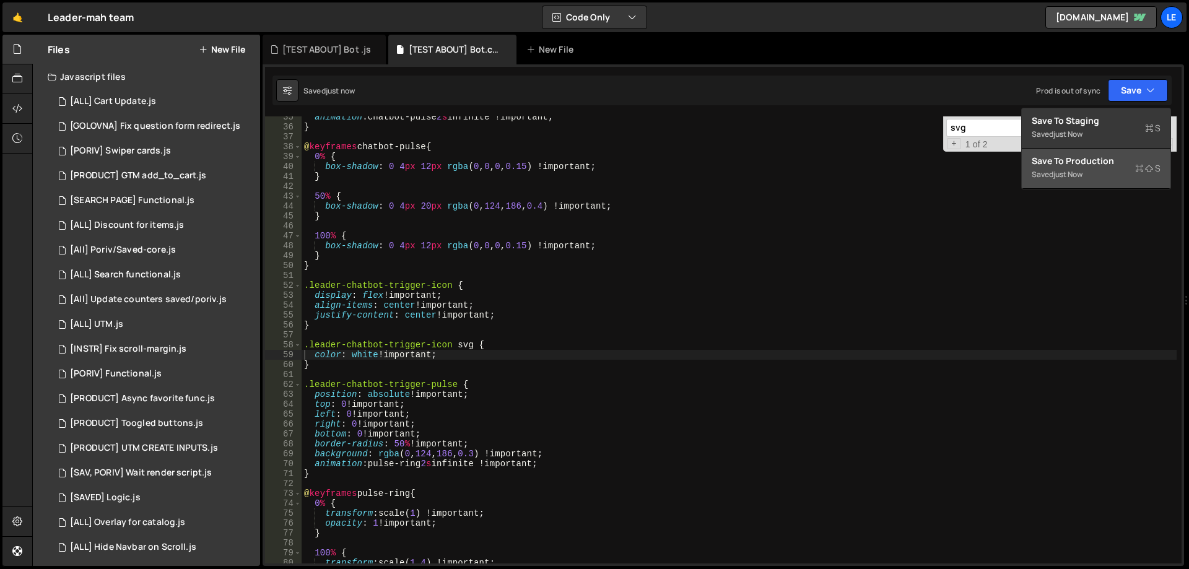
click at [1070, 171] on div "just now" at bounding box center [1067, 174] width 29 height 11
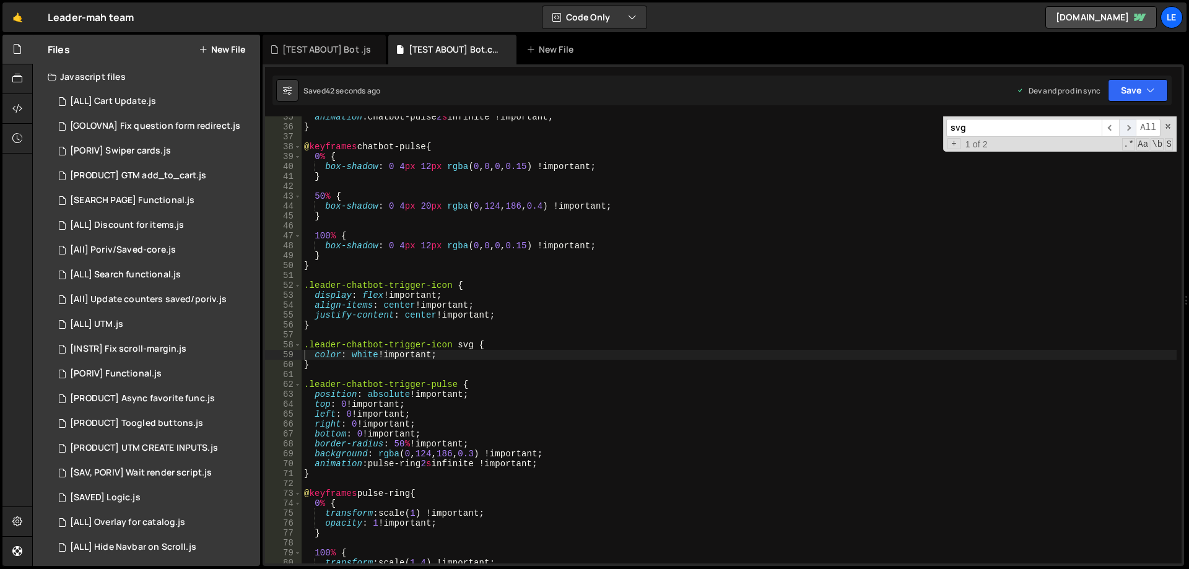
click at [1129, 128] on span "​" at bounding box center [1127, 128] width 17 height 18
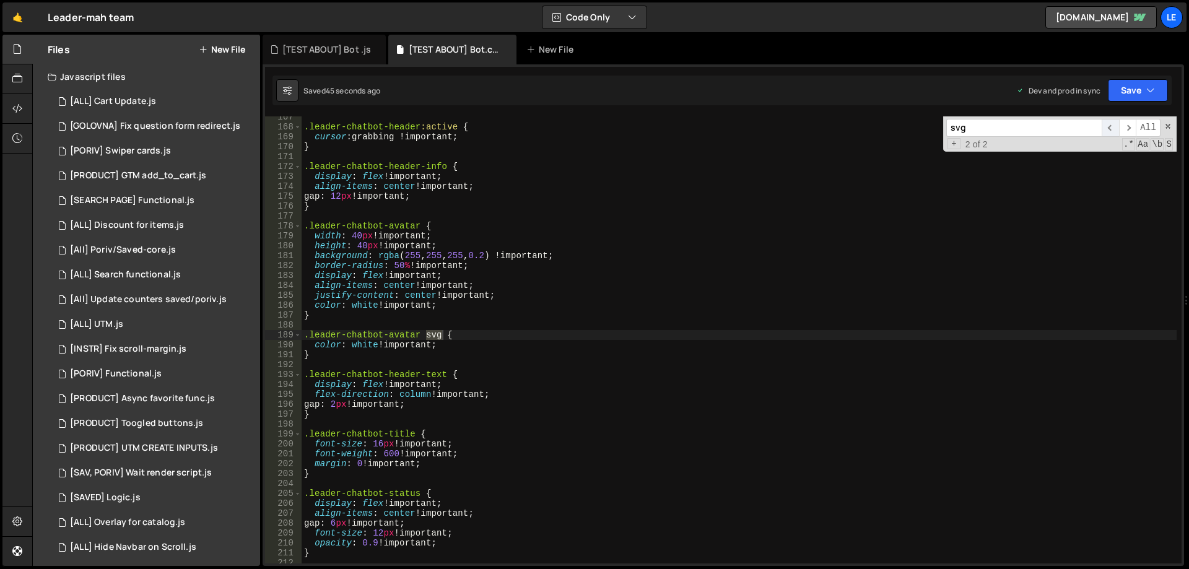
click at [1112, 127] on span "​" at bounding box center [1110, 128] width 17 height 18
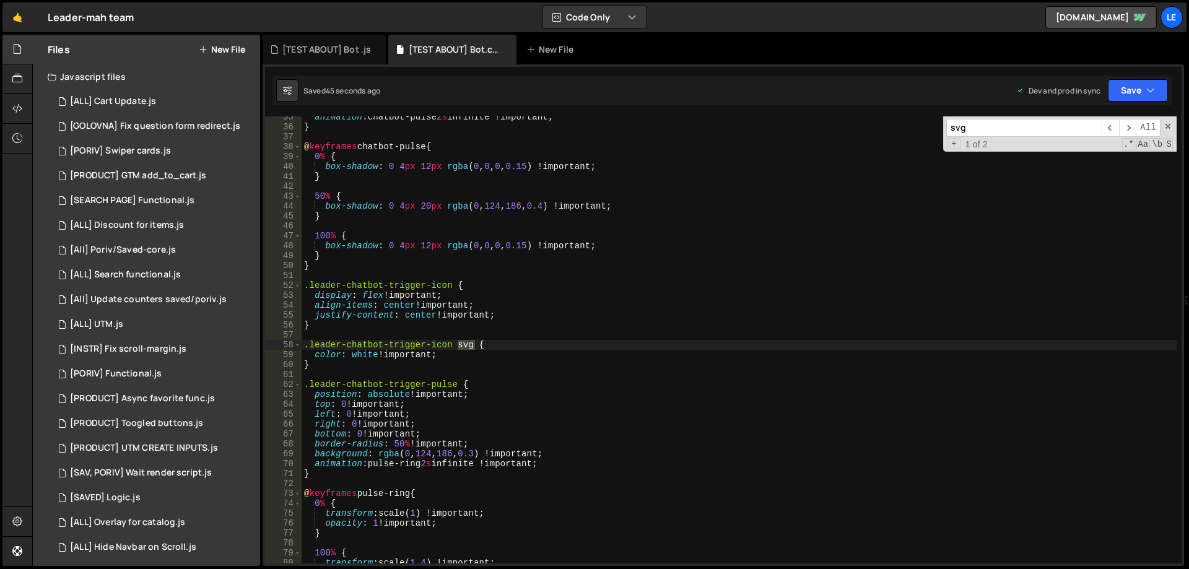
type textarea ".leader-chatbot-trigger-icon svg {"
click at [512, 347] on div "animation : chatbot-pulse 2 s infinite !important ; } @ keyframes chatbot-pulse…" at bounding box center [739, 345] width 875 height 467
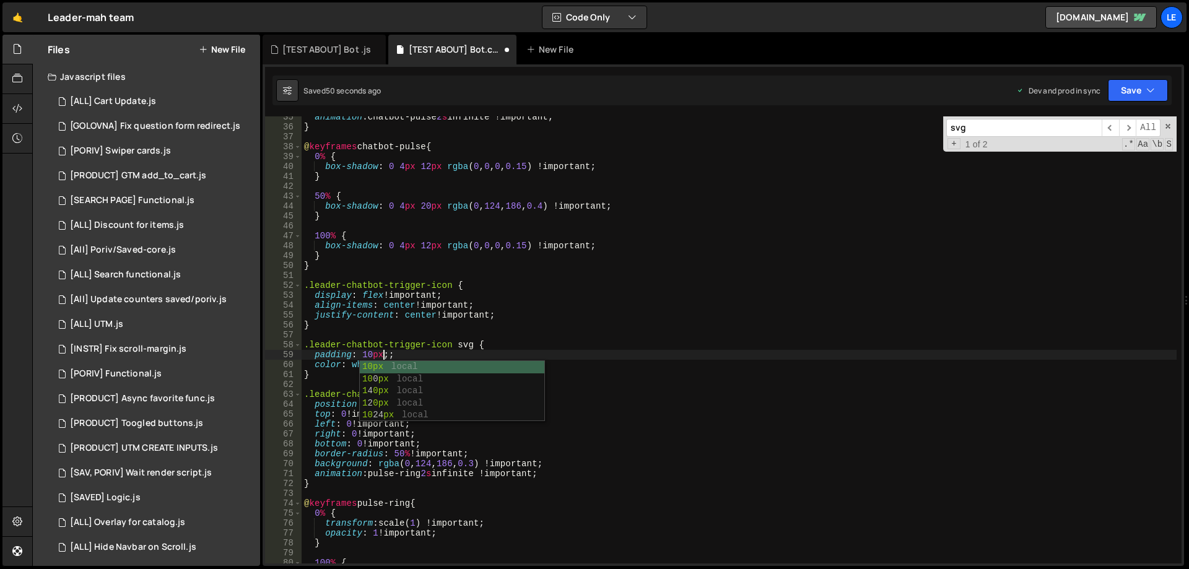
scroll to position [0, 6]
type textarea "padding: 10px;"
click at [1148, 79] on div "Saved just now Prod is out of sync Upgrade to Edit Save Save to Staging S Saved…" at bounding box center [721, 91] width 899 height 30
click at [1128, 88] on button "Save" at bounding box center [1138, 90] width 60 height 22
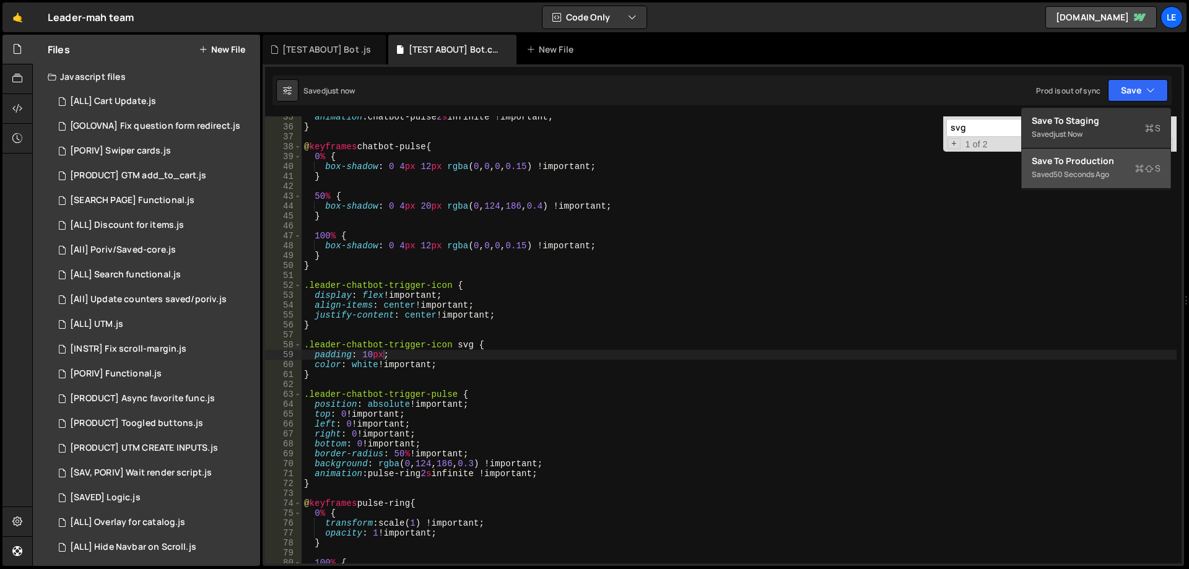
click at [1056, 156] on div "Save to Production S" at bounding box center [1096, 161] width 129 height 12
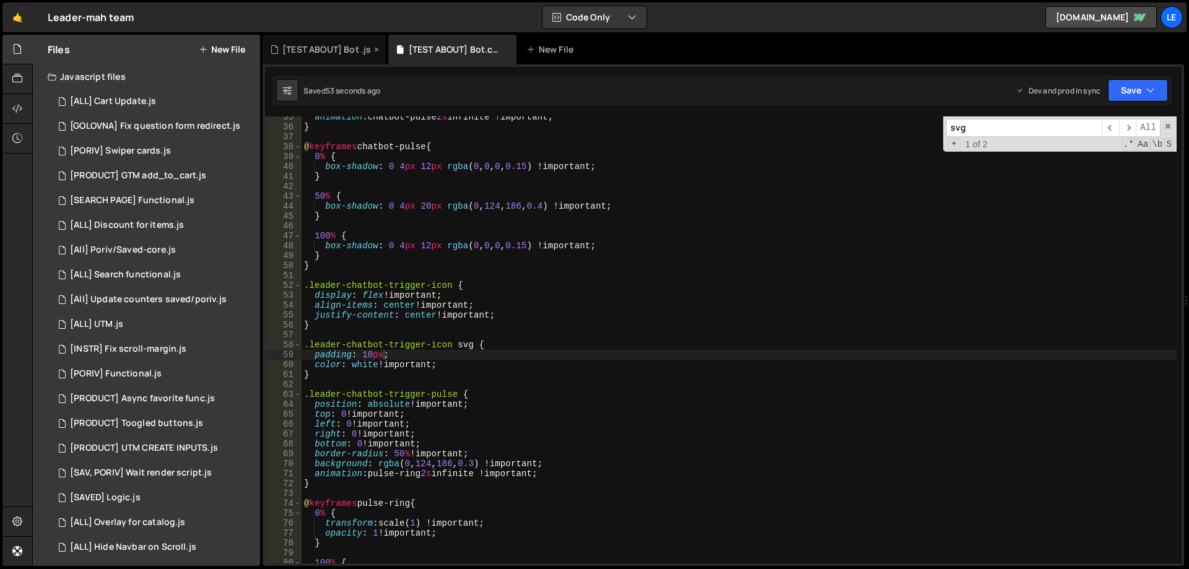
click at [300, 52] on div "[TEST ABOUT] Bot .js" at bounding box center [326, 49] width 89 height 12
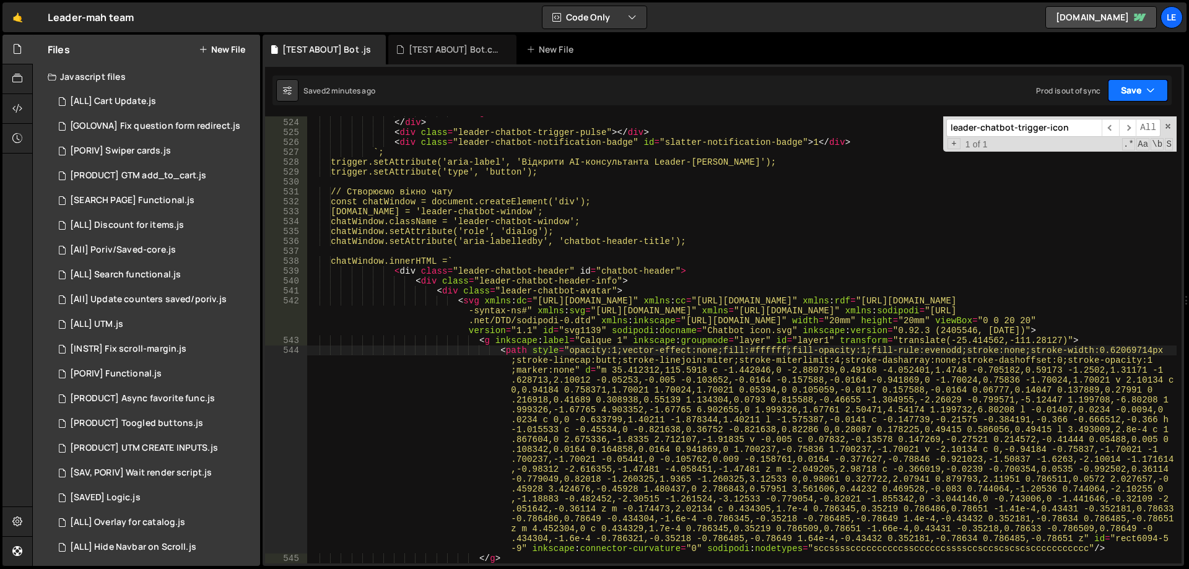
click at [1143, 96] on button "Save" at bounding box center [1138, 90] width 60 height 22
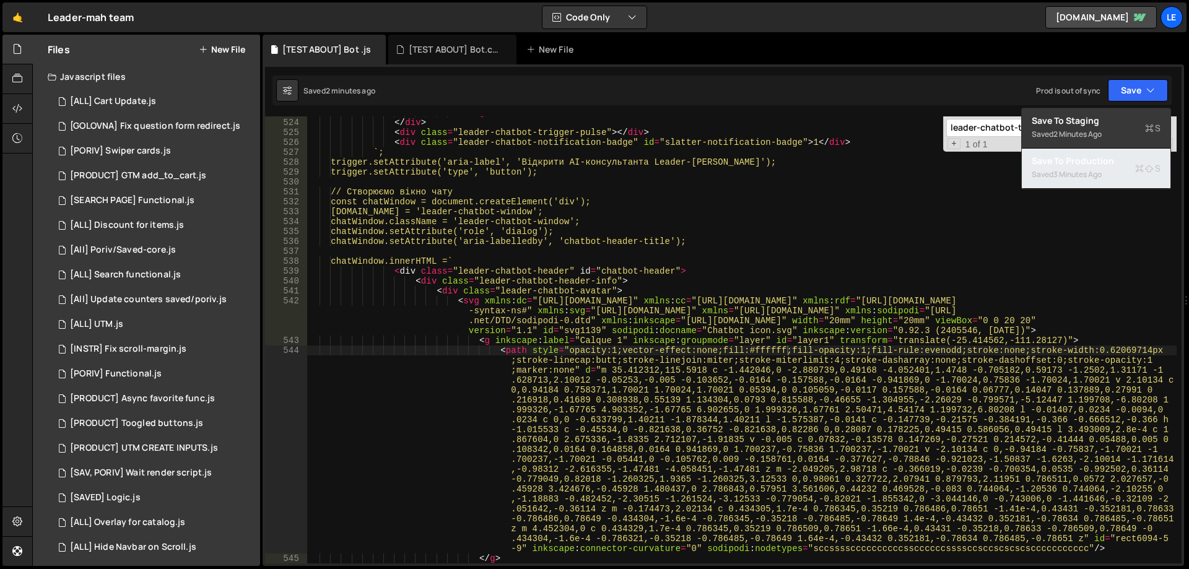
click at [1087, 175] on div "3 minutes ago" at bounding box center [1077, 174] width 48 height 11
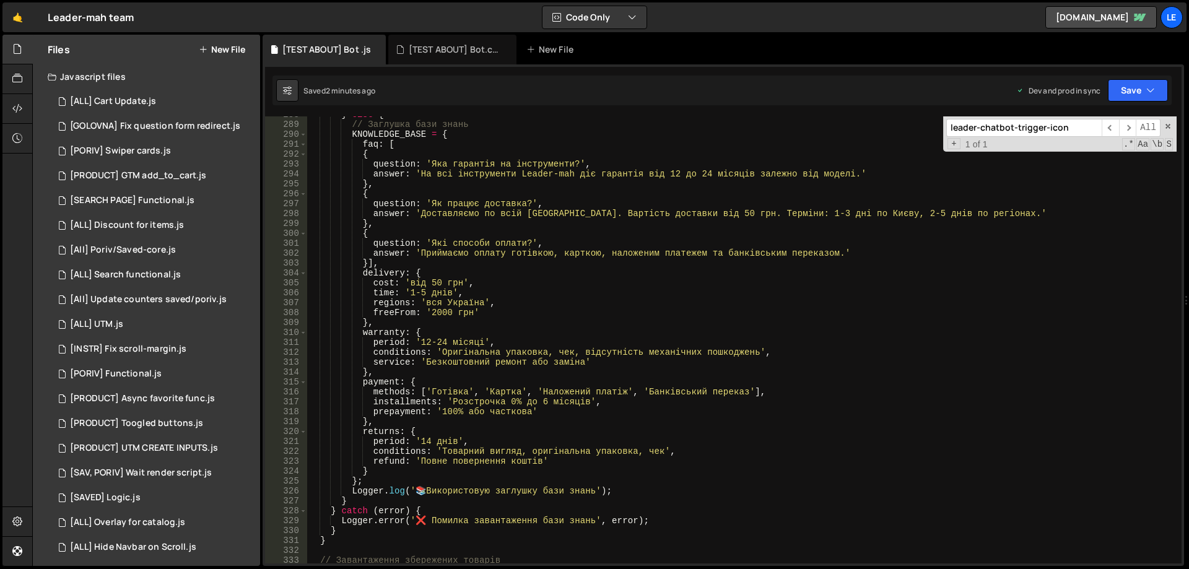
scroll to position [2769, 0]
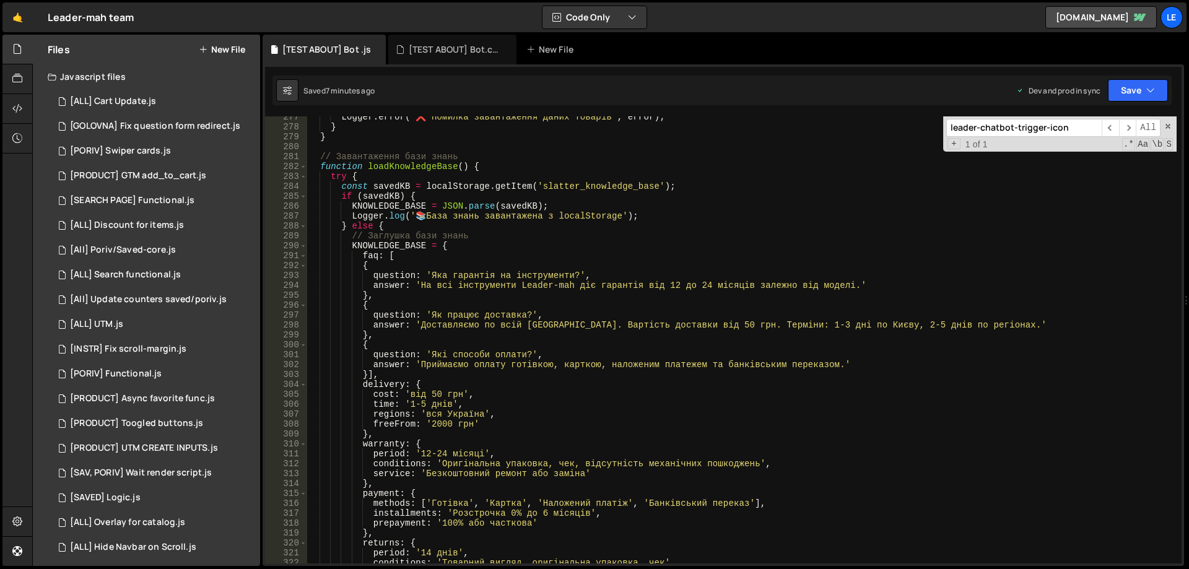
click at [584, 199] on div "Logger . error ( '❌ Помилка завантаження даних товарів' , error ) ; } } // Зава…" at bounding box center [741, 345] width 869 height 467
type textarea "}); // Закриваємо webflow.push()"
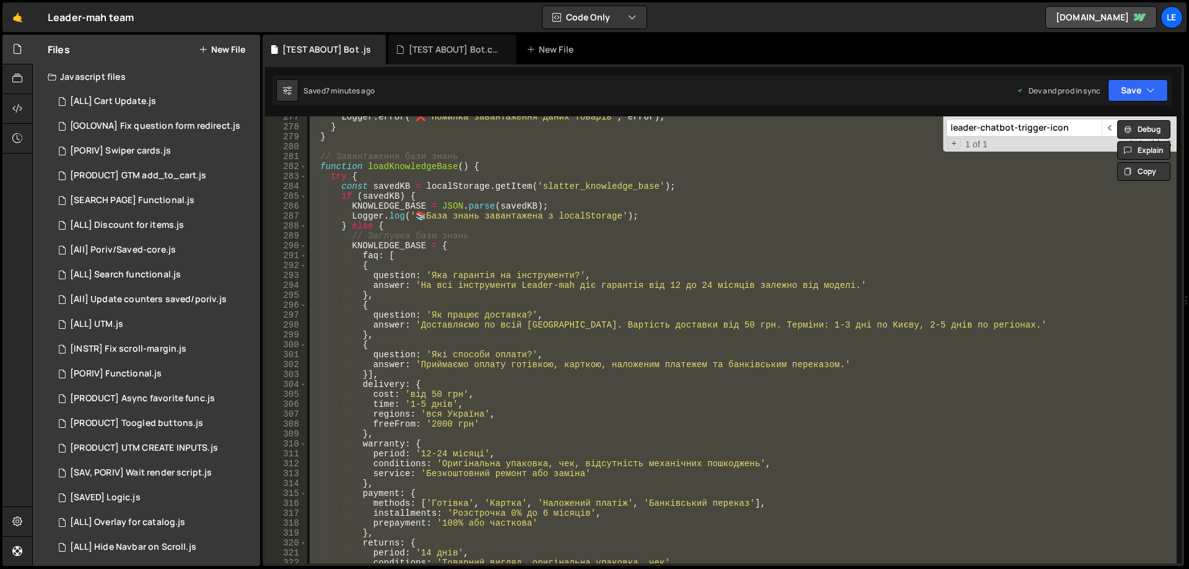
paste textarea
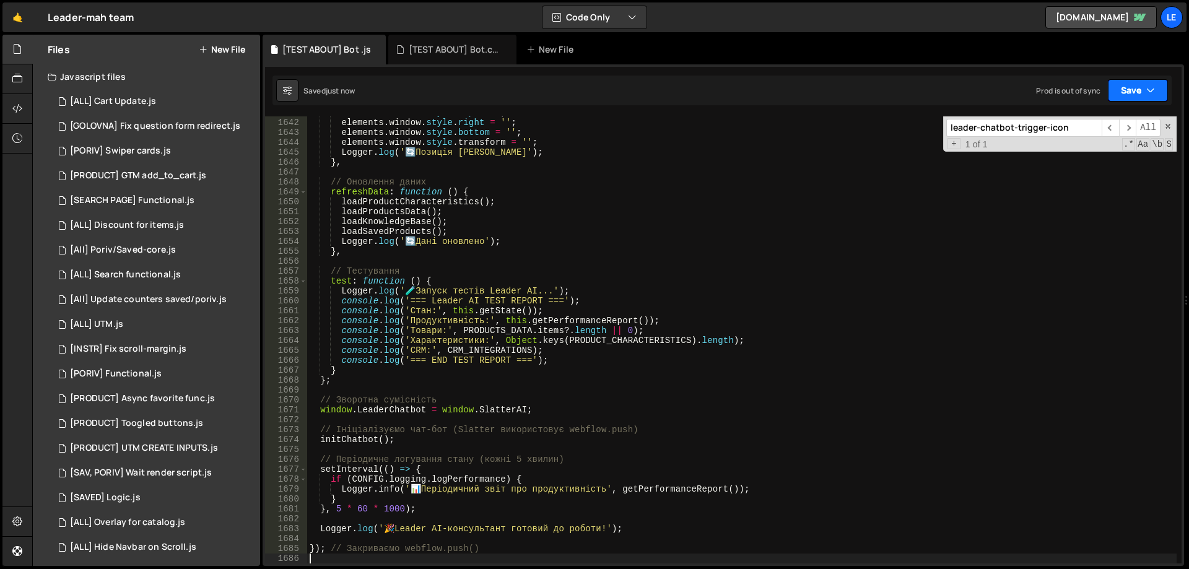
click at [1128, 92] on button "Save" at bounding box center [1138, 90] width 60 height 22
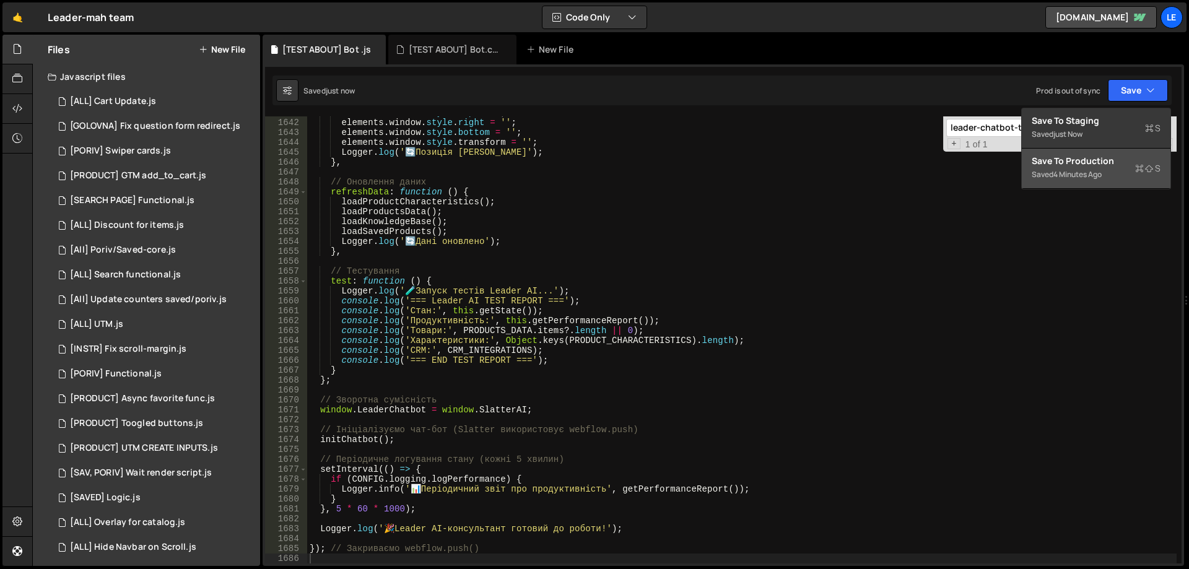
click at [1079, 160] on div "Save to Production S" at bounding box center [1096, 161] width 129 height 12
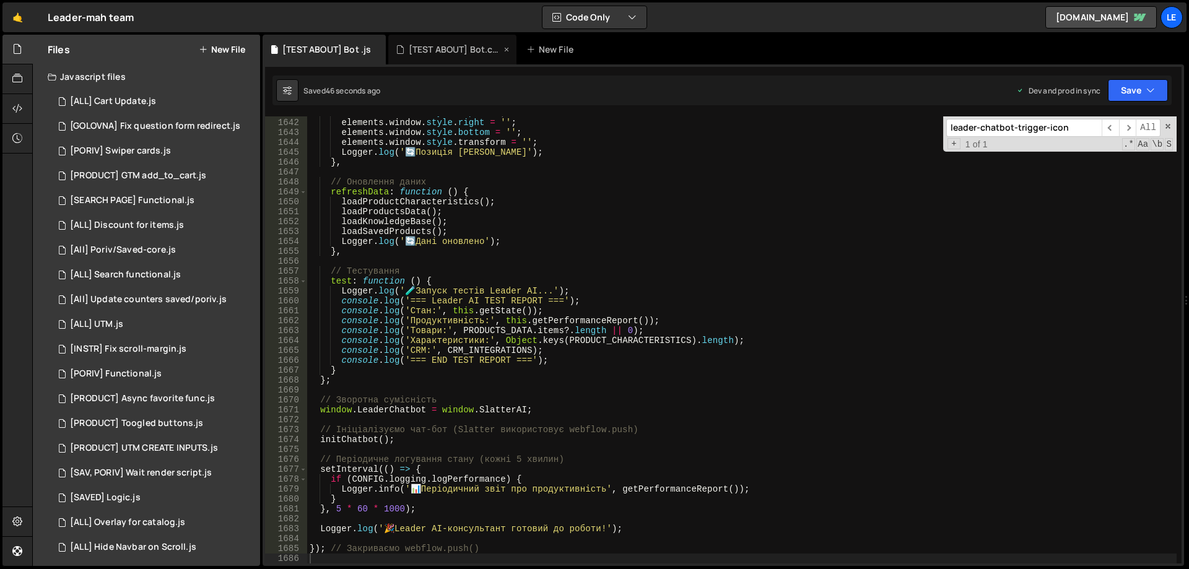
click at [456, 47] on div "[TEST ABOUT] Bot.css" at bounding box center [455, 49] width 93 height 12
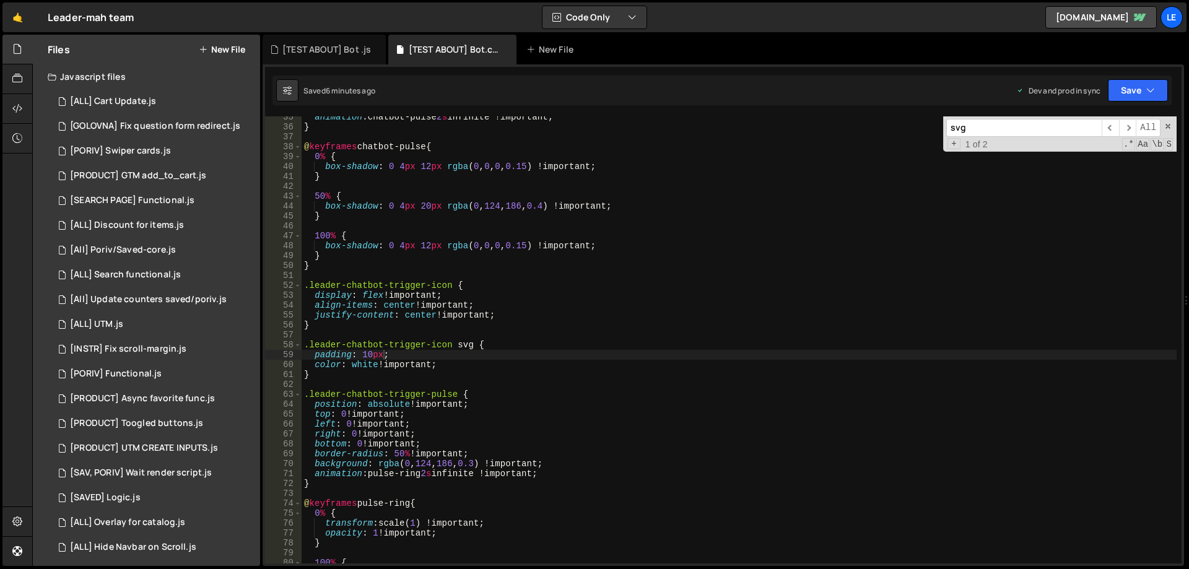
click at [567, 199] on div "animation : chatbot-pulse 2 s infinite !important ; } @ keyframes chatbot-pulse…" at bounding box center [739, 345] width 875 height 467
type textarea "}"
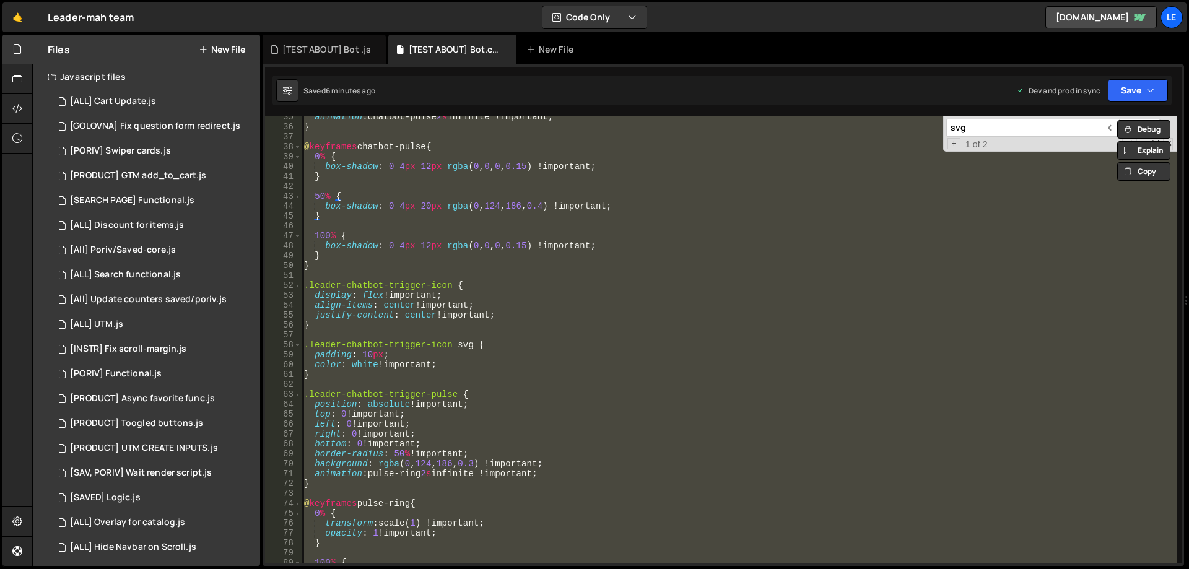
scroll to position [0, 0]
paste textarea
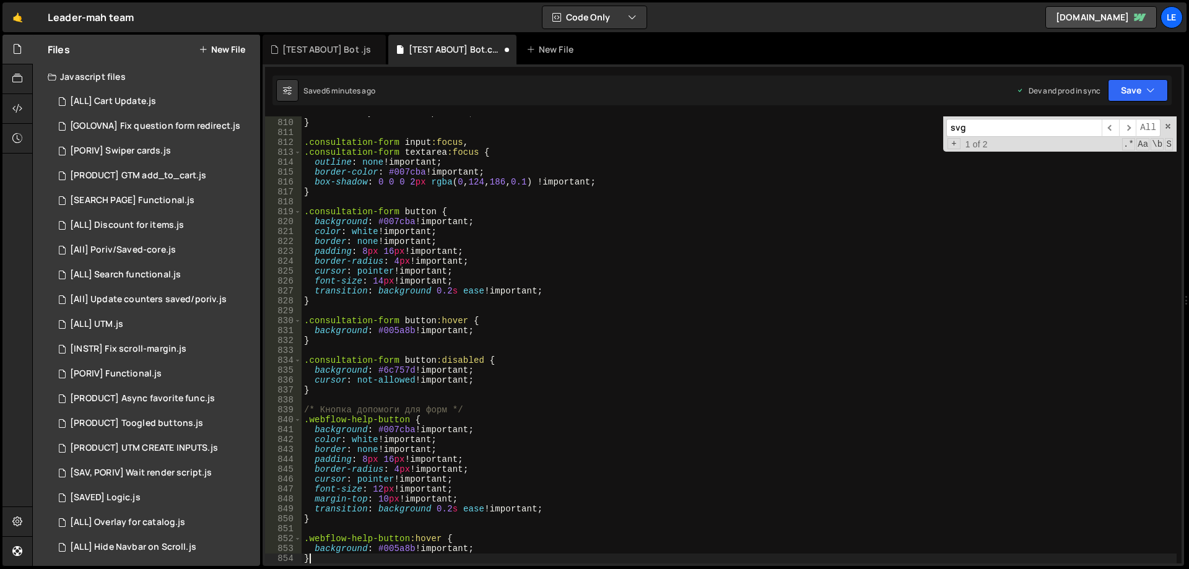
type textarea "}"
click at [1131, 91] on button "Save" at bounding box center [1138, 90] width 60 height 22
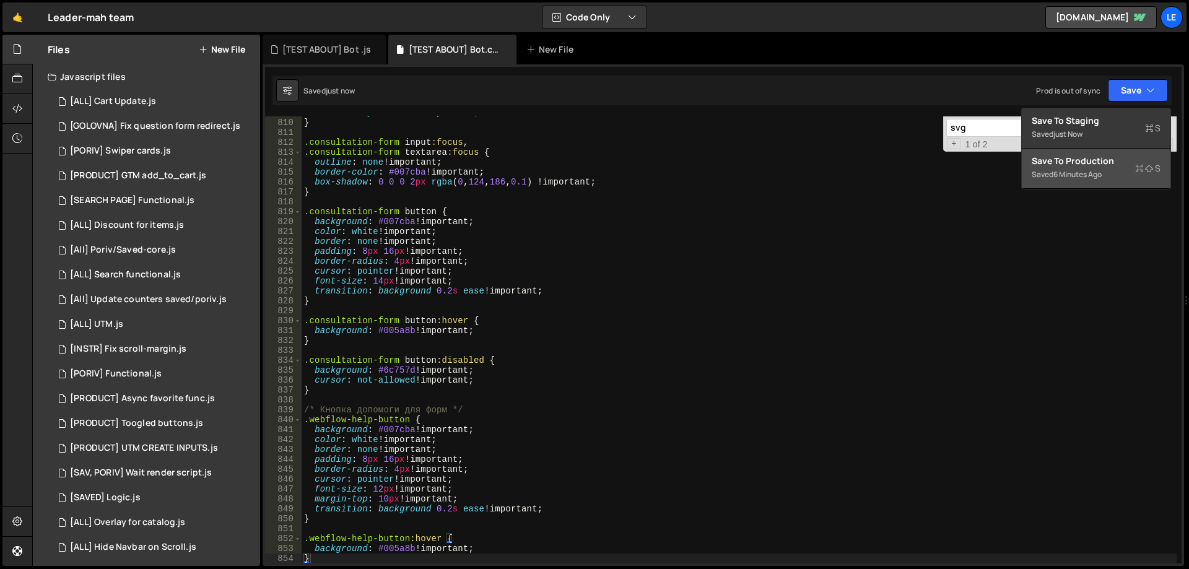
click at [1069, 159] on div "Save to Production S" at bounding box center [1096, 161] width 129 height 12
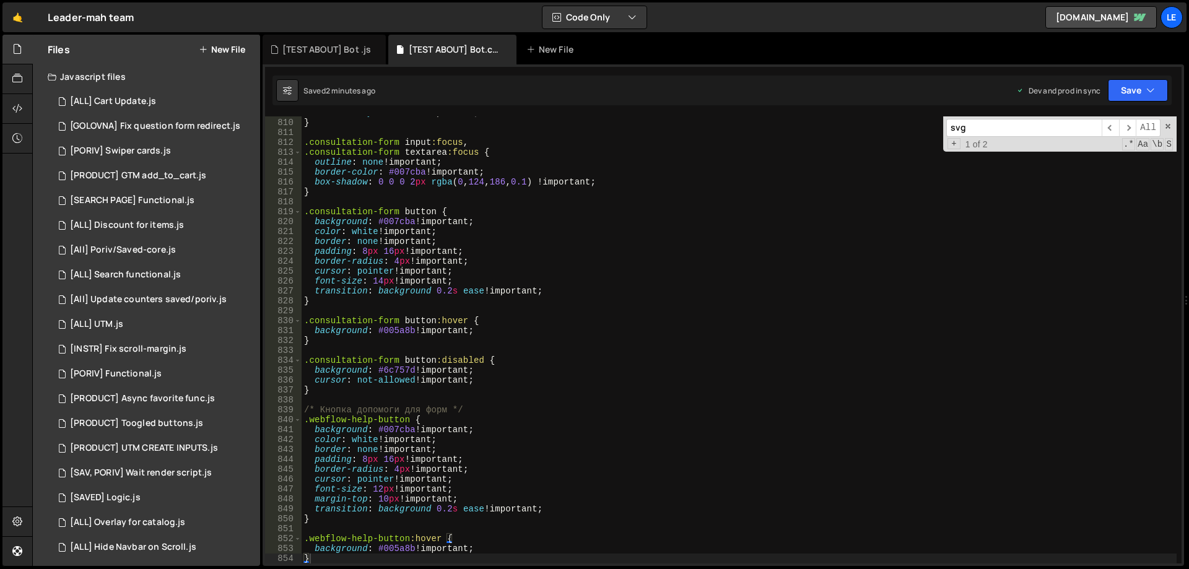
click at [617, 303] on div "font-family : inherit !important ; } .consultation-form input :focus , .consult…" at bounding box center [739, 341] width 875 height 467
click at [337, 60] on div "[TEST ABOUT] Bot .js" at bounding box center [324, 50] width 123 height 30
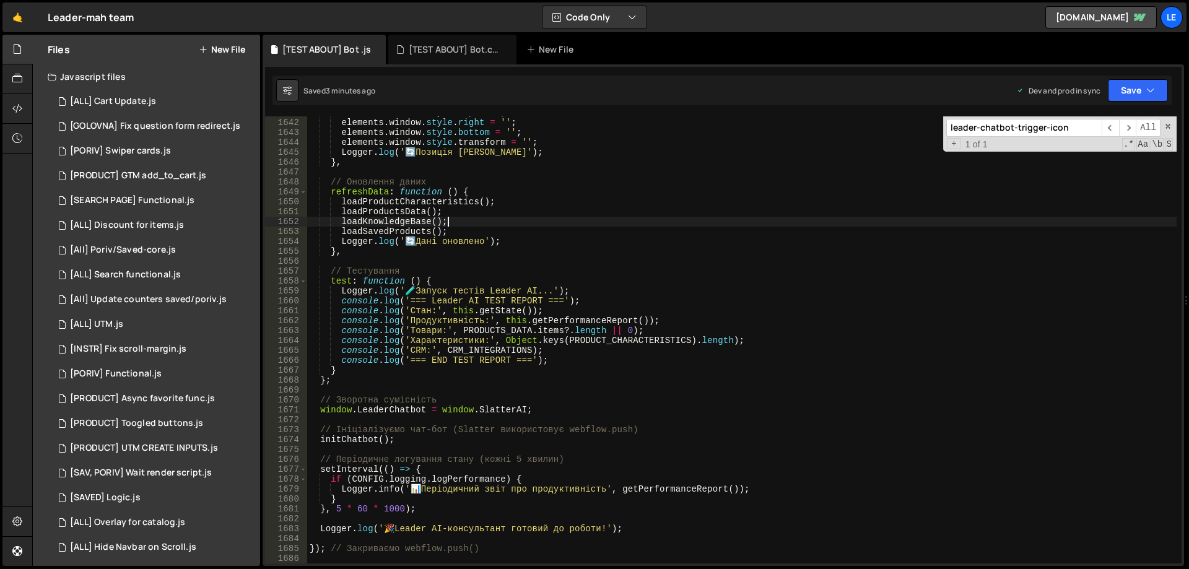
click at [611, 217] on div "elements . window . style . top = '' ; elements . window . style . right = '' ;…" at bounding box center [741, 341] width 869 height 467
type textarea "}); // Закриваємо webflow.push()"
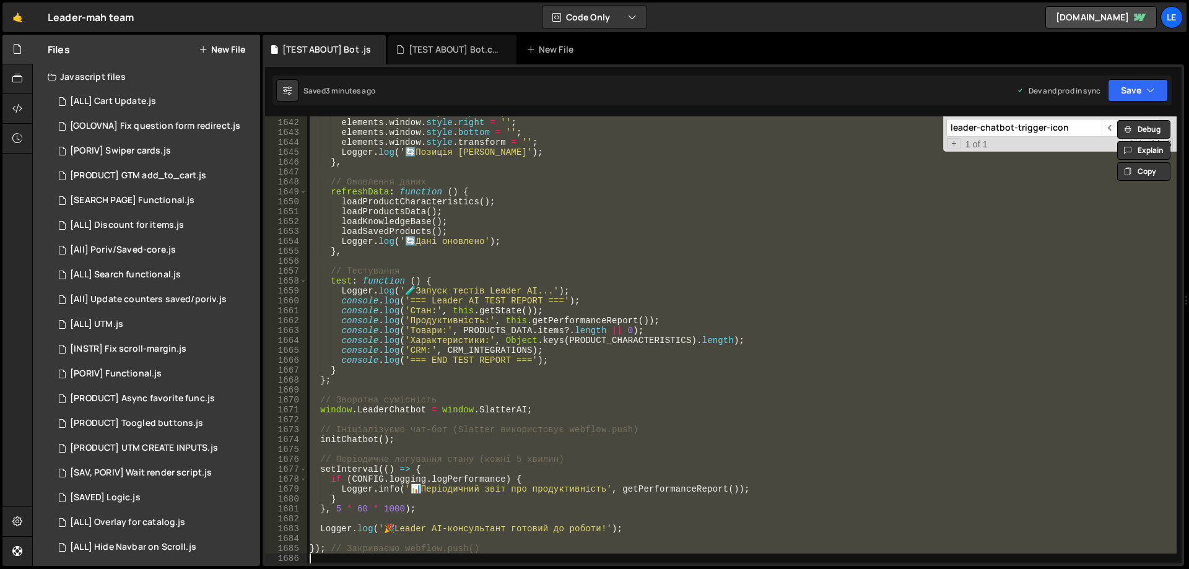
paste textarea
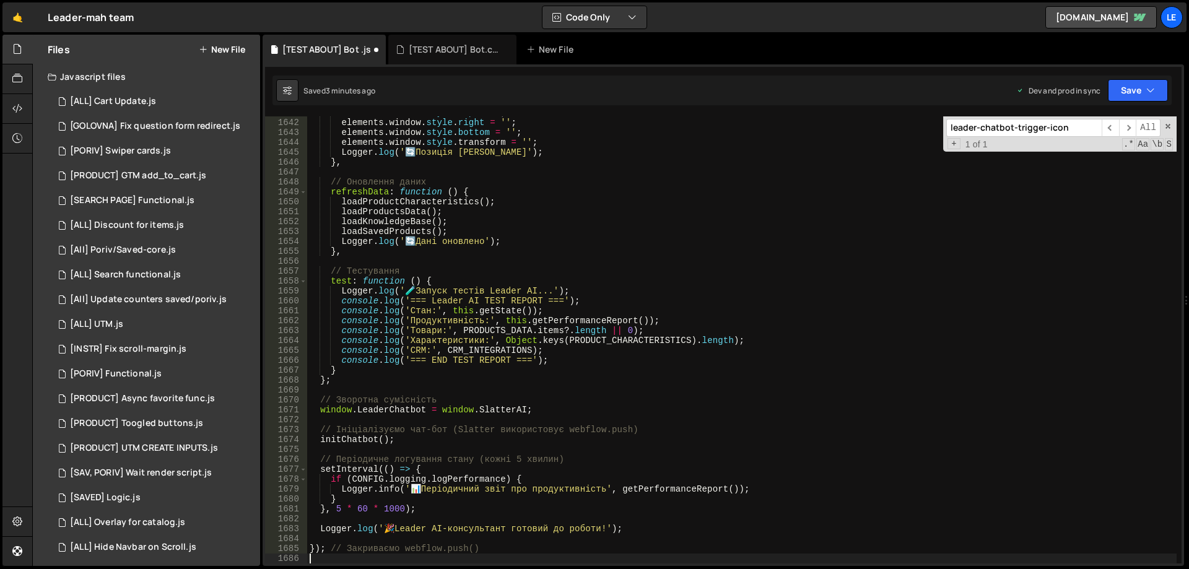
scroll to position [16615, 0]
click at [1157, 93] on button "Save" at bounding box center [1138, 90] width 60 height 22
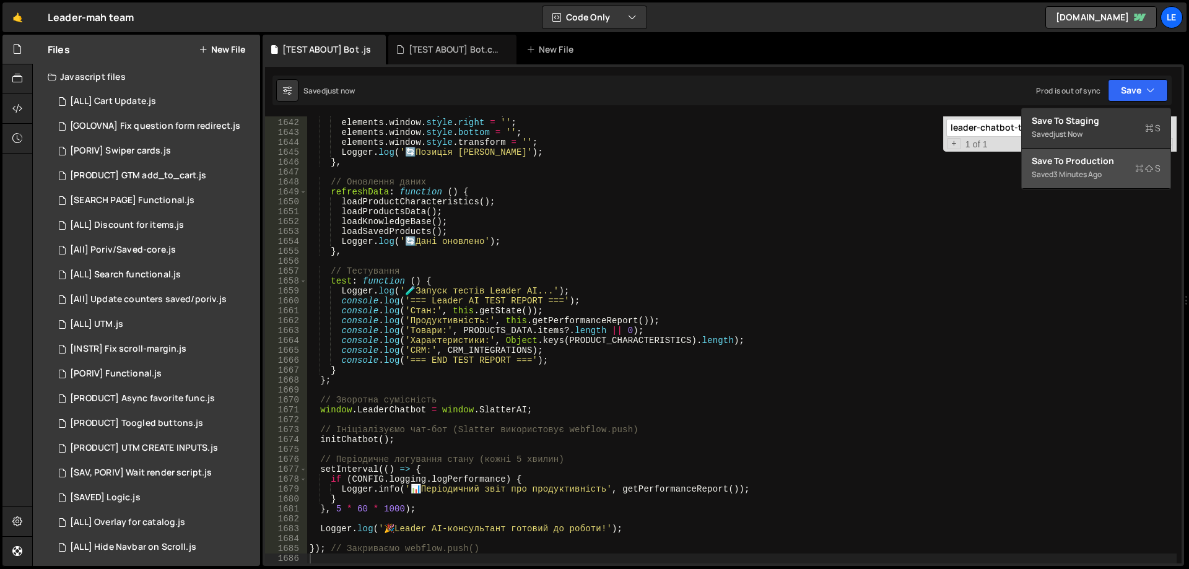
click at [1087, 165] on div "Save to Production S" at bounding box center [1096, 161] width 129 height 12
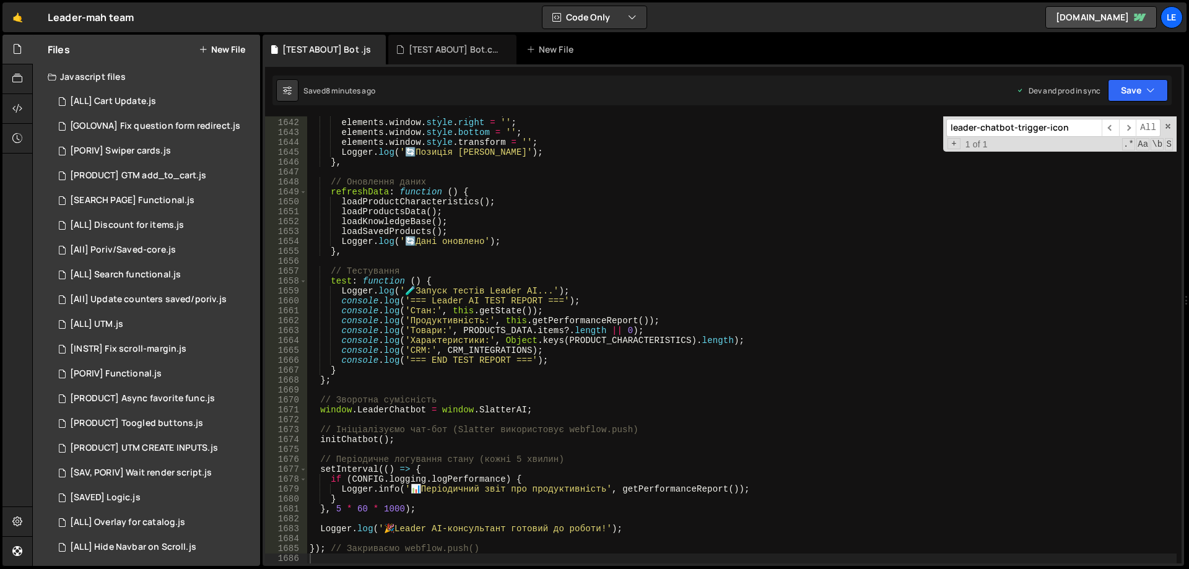
click at [546, 221] on div "elements . window . style . top = '' ; elements . window . style . right = '' ;…" at bounding box center [741, 341] width 869 height 467
type textarea "}); // Закриваємо webflow.push()"
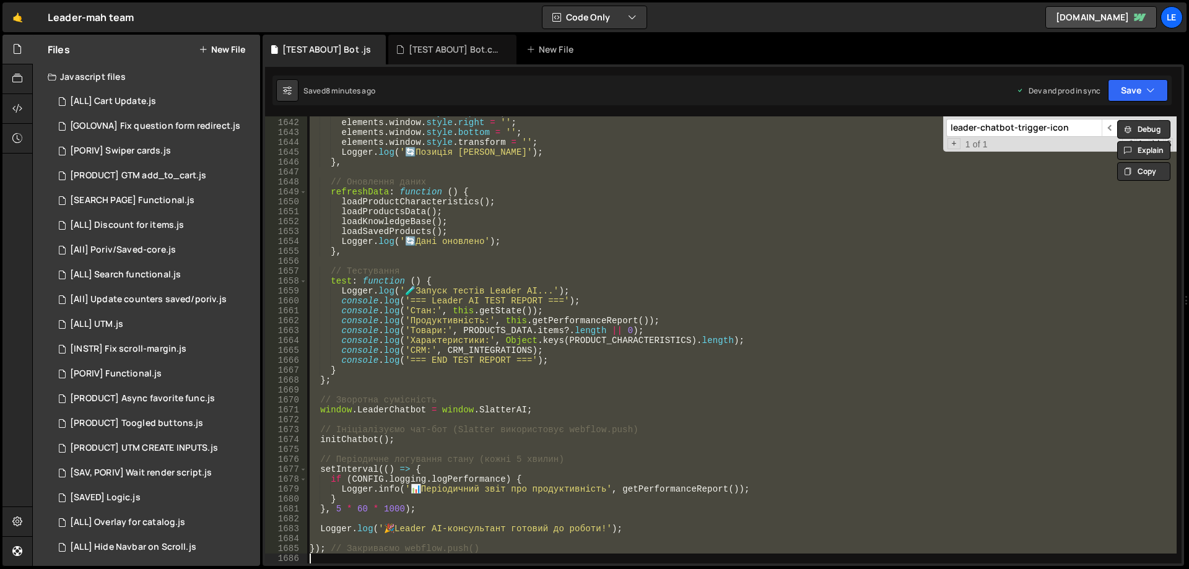
paste textarea
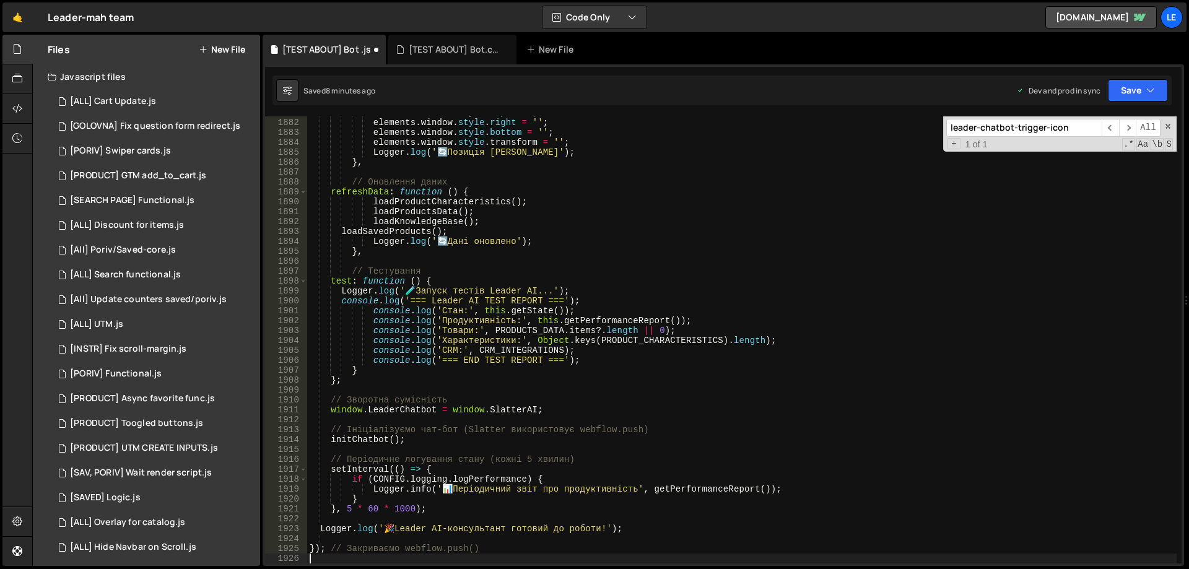
scroll to position [18993, 0]
type textarea "initChatbot();"
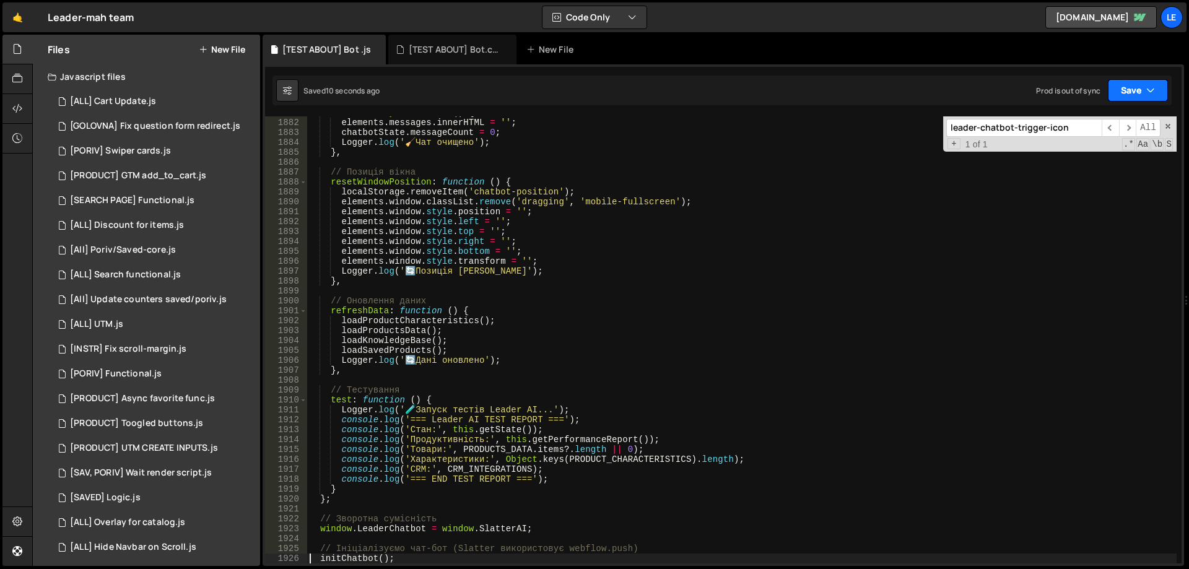
click at [1152, 84] on button "Save" at bounding box center [1138, 90] width 60 height 22
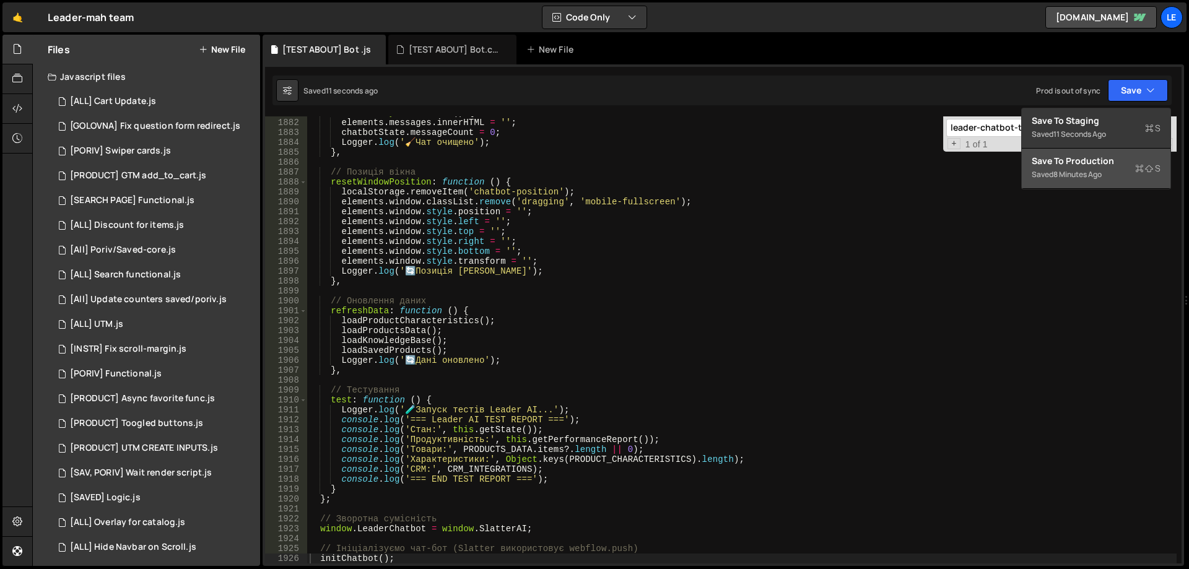
click at [1104, 154] on button "Save to Production S Saved 8 minutes ago" at bounding box center [1096, 169] width 149 height 40
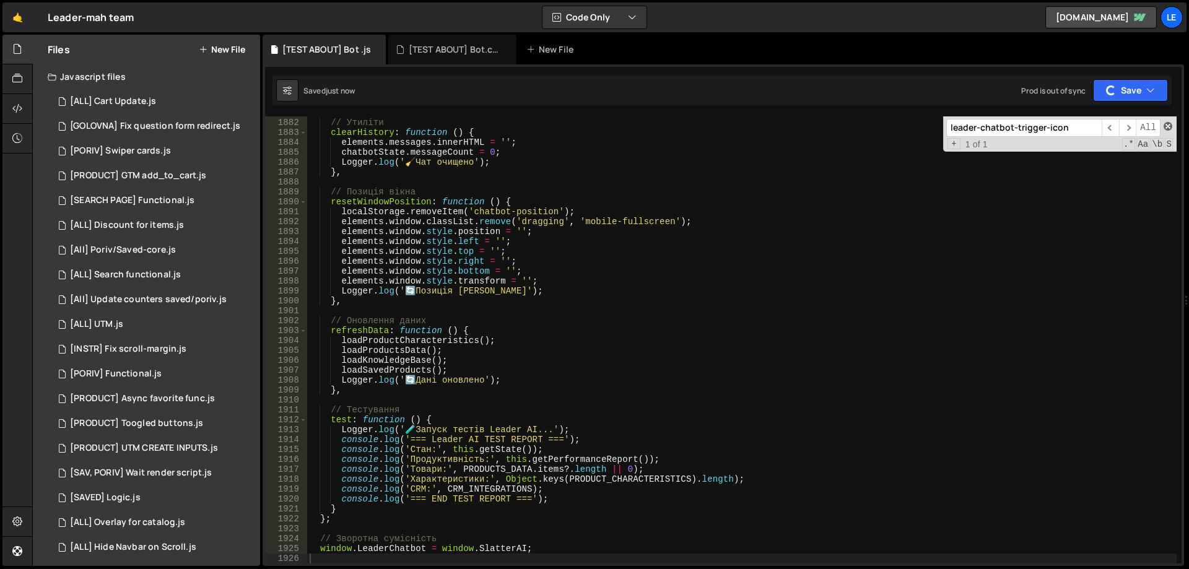
click at [1166, 129] on span at bounding box center [1168, 126] width 9 height 9
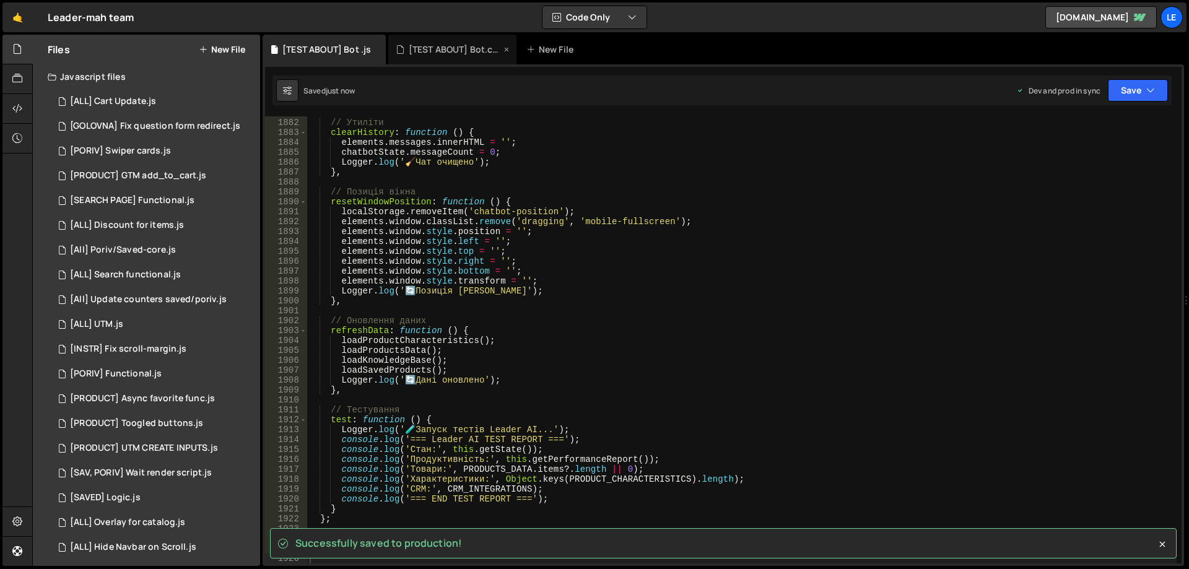
click at [457, 51] on div "[TEST ABOUT] Bot.css" at bounding box center [455, 49] width 93 height 12
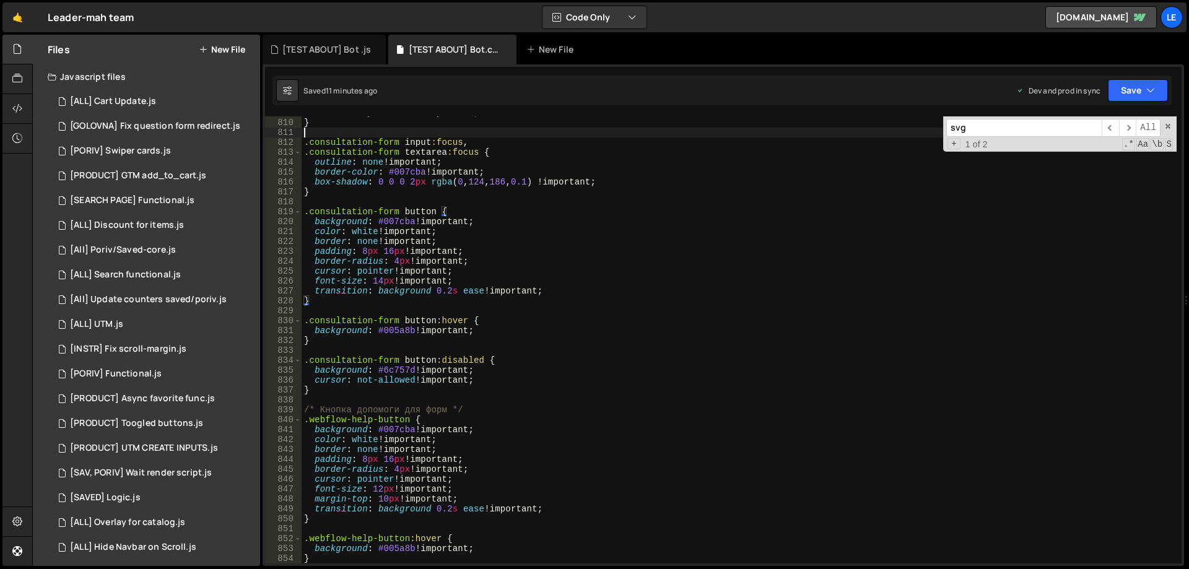
click at [583, 135] on div "font-family : inherit !important ; } .consultation-form input :focus , .consult…" at bounding box center [739, 341] width 875 height 467
type textarea "}"
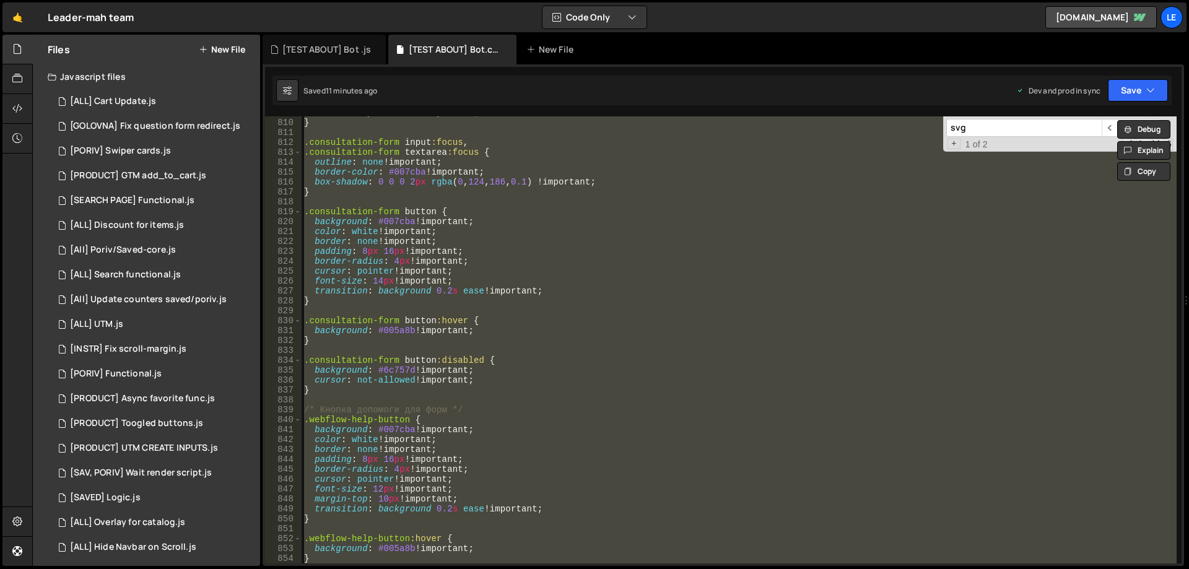
paste textarea
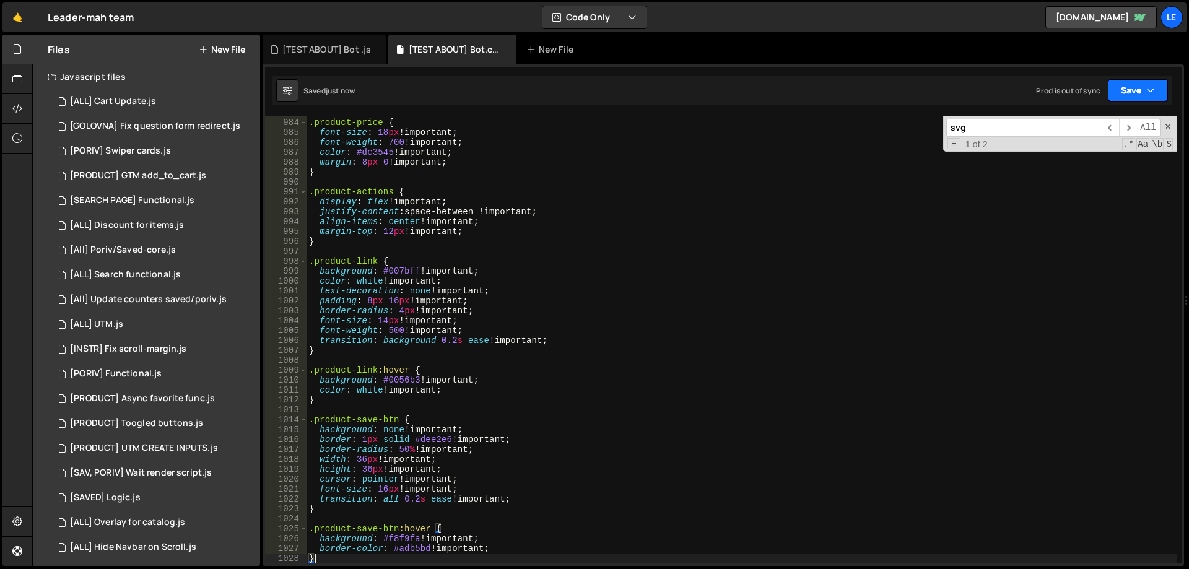
click at [1126, 95] on button "Save" at bounding box center [1138, 90] width 60 height 22
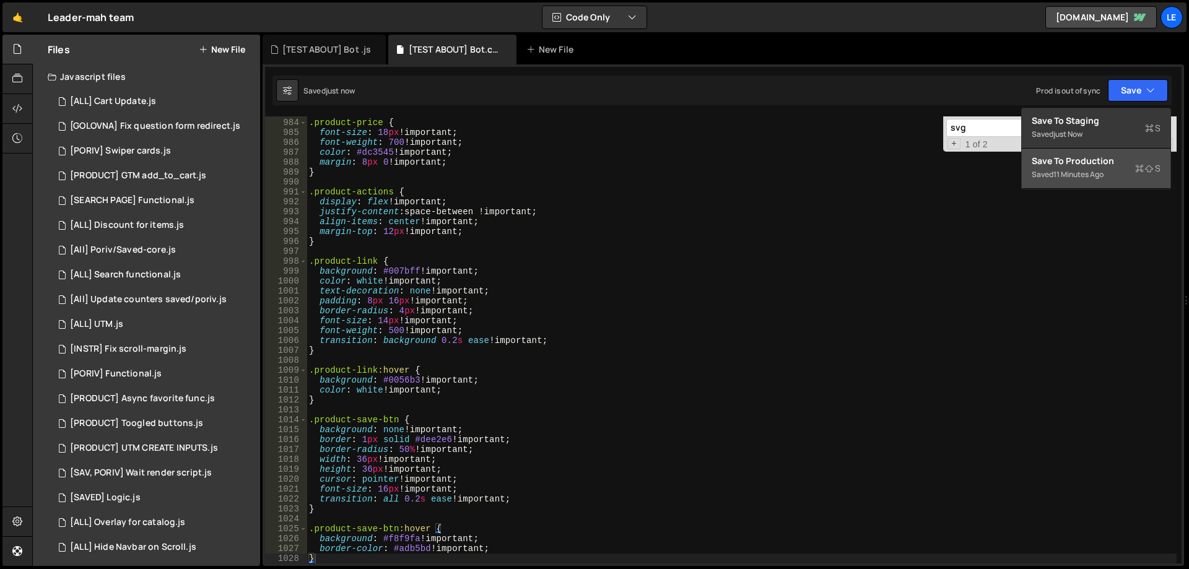
click at [1078, 161] on div "Save to Production S" at bounding box center [1096, 161] width 129 height 12
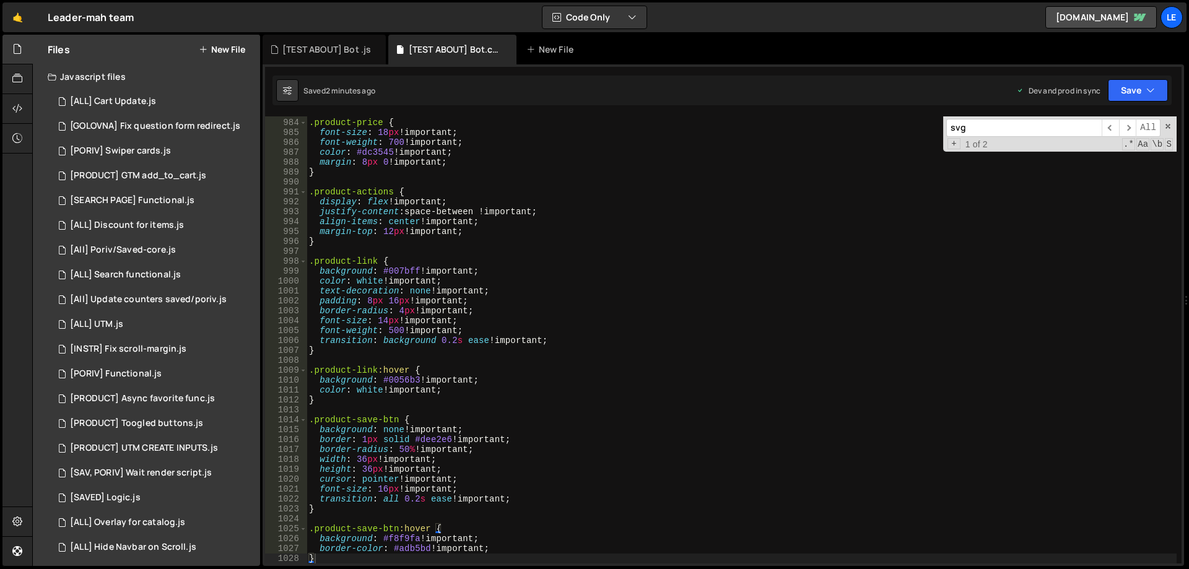
click at [517, 165] on div ".product-price { font-size : 18 px !important ; font-weight : 700 !important ; …" at bounding box center [742, 341] width 870 height 467
type textarea "}"
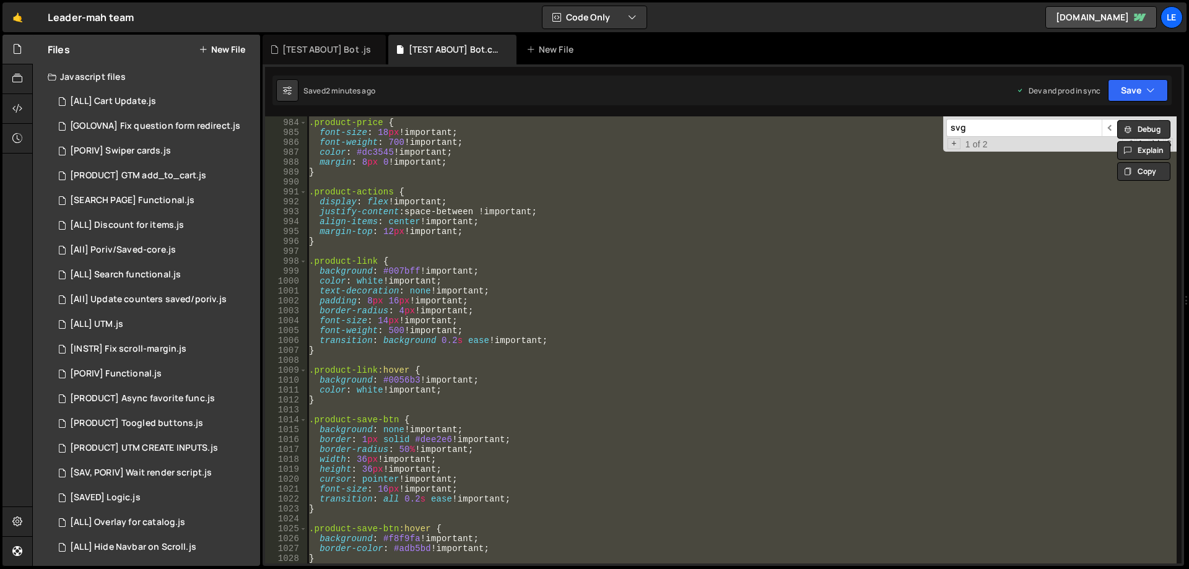
paste textarea
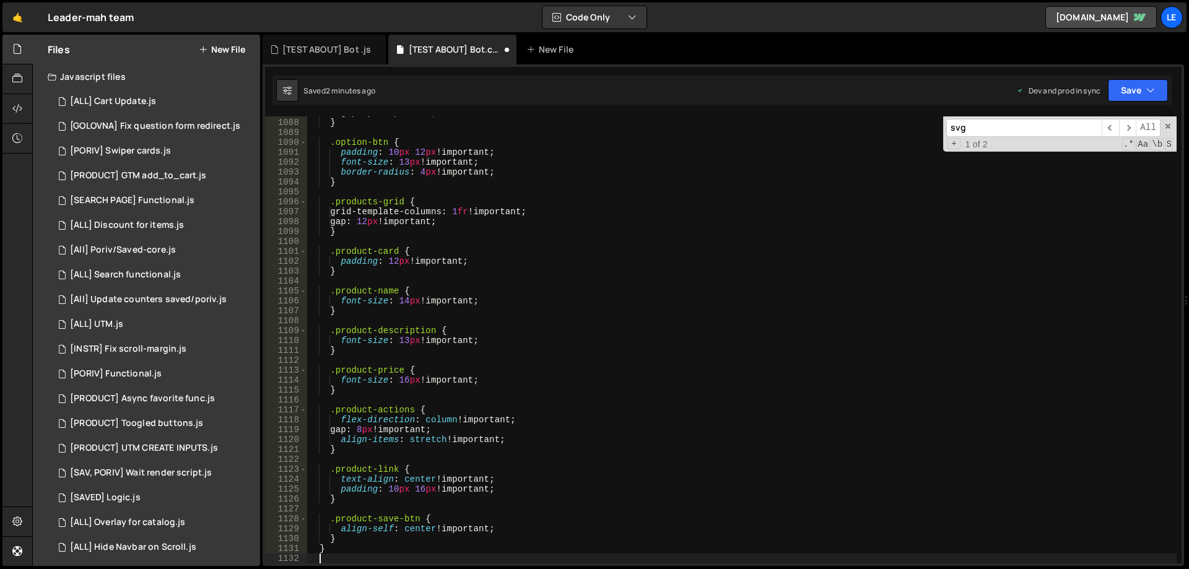
type textarea "}"
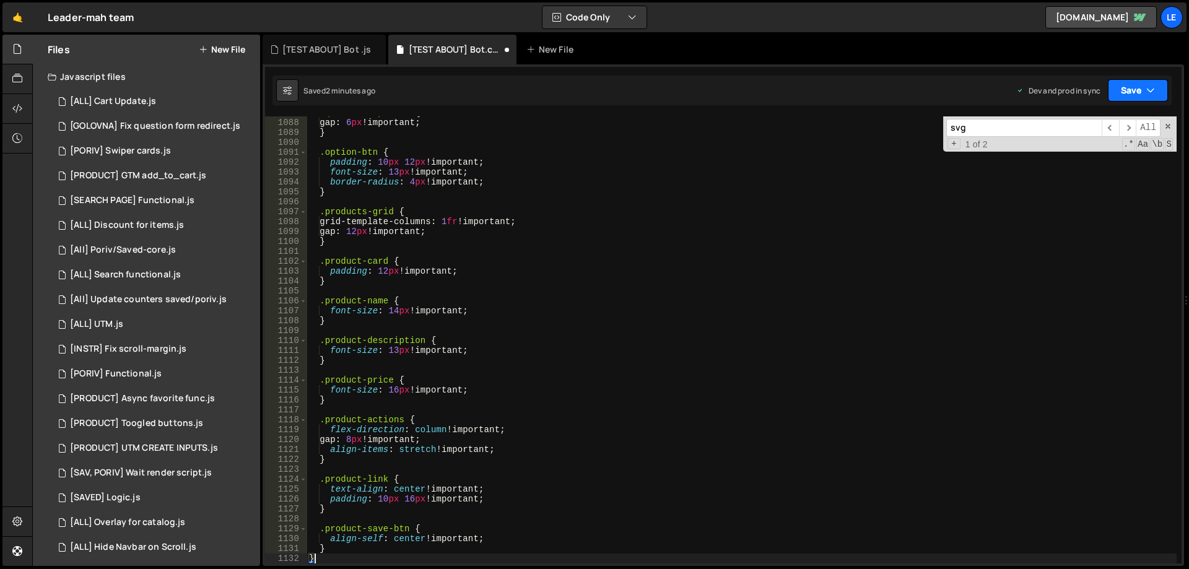
click at [1139, 90] on button "Save" at bounding box center [1138, 90] width 60 height 22
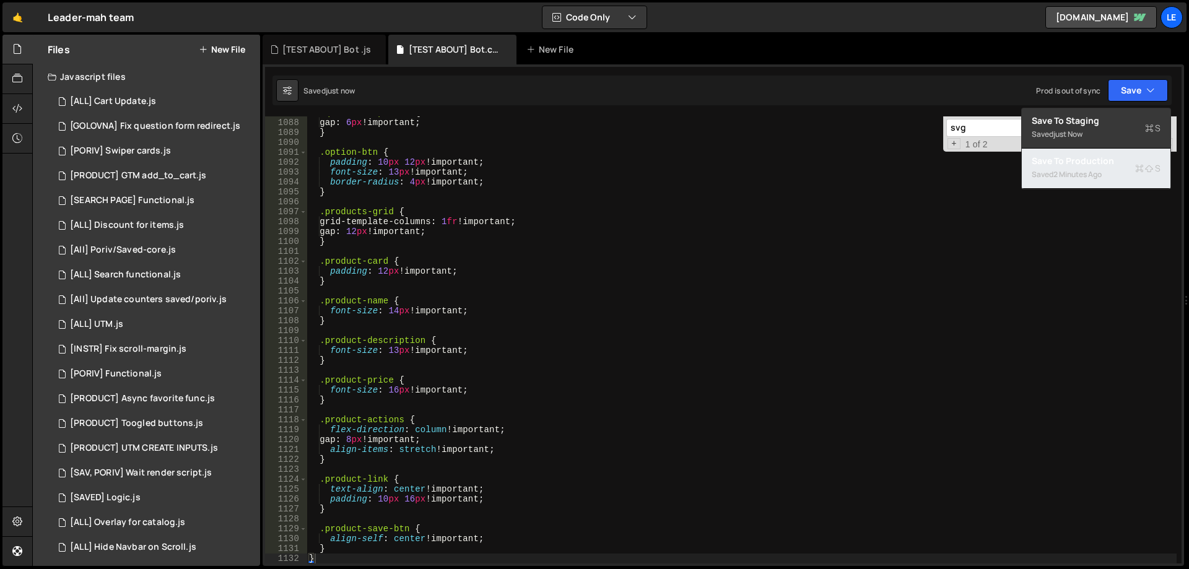
click at [1071, 168] on div "Saved 2 minutes ago" at bounding box center [1096, 174] width 129 height 15
